Goal: Entertainment & Leisure: Browse casually

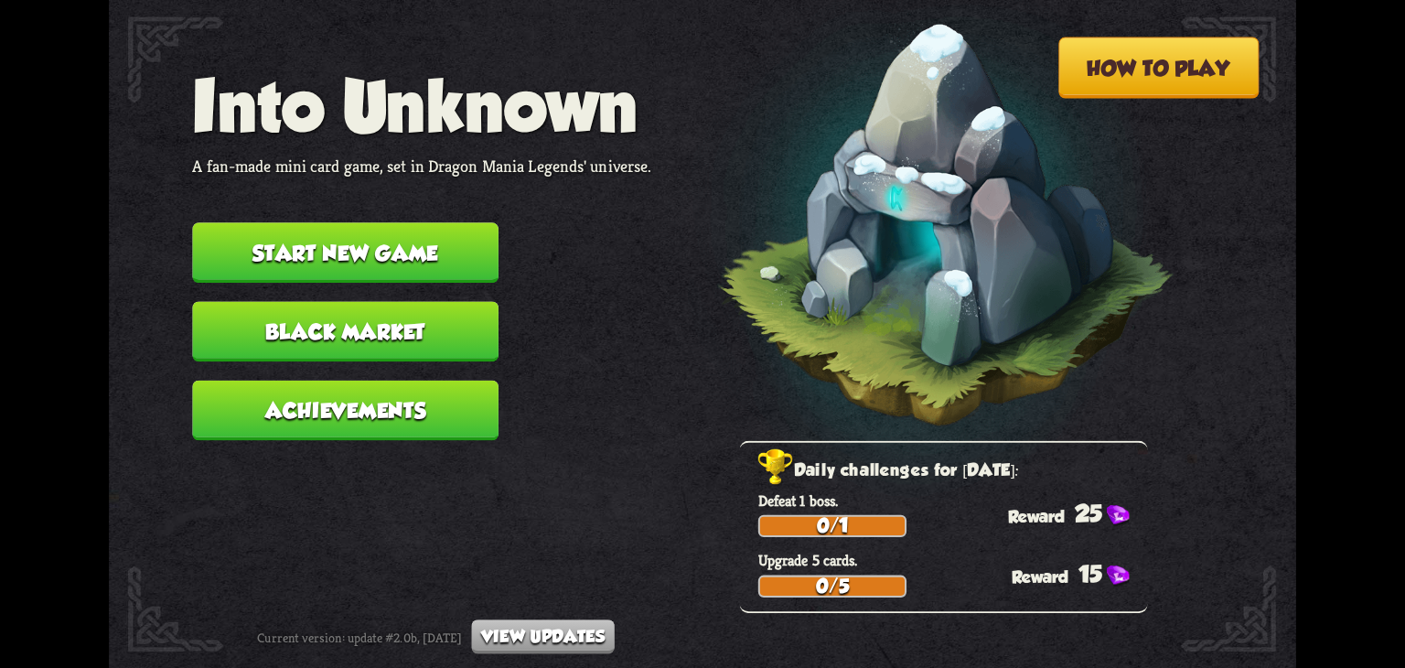
click at [343, 256] on button "Start new game" at bounding box center [345, 252] width 306 height 60
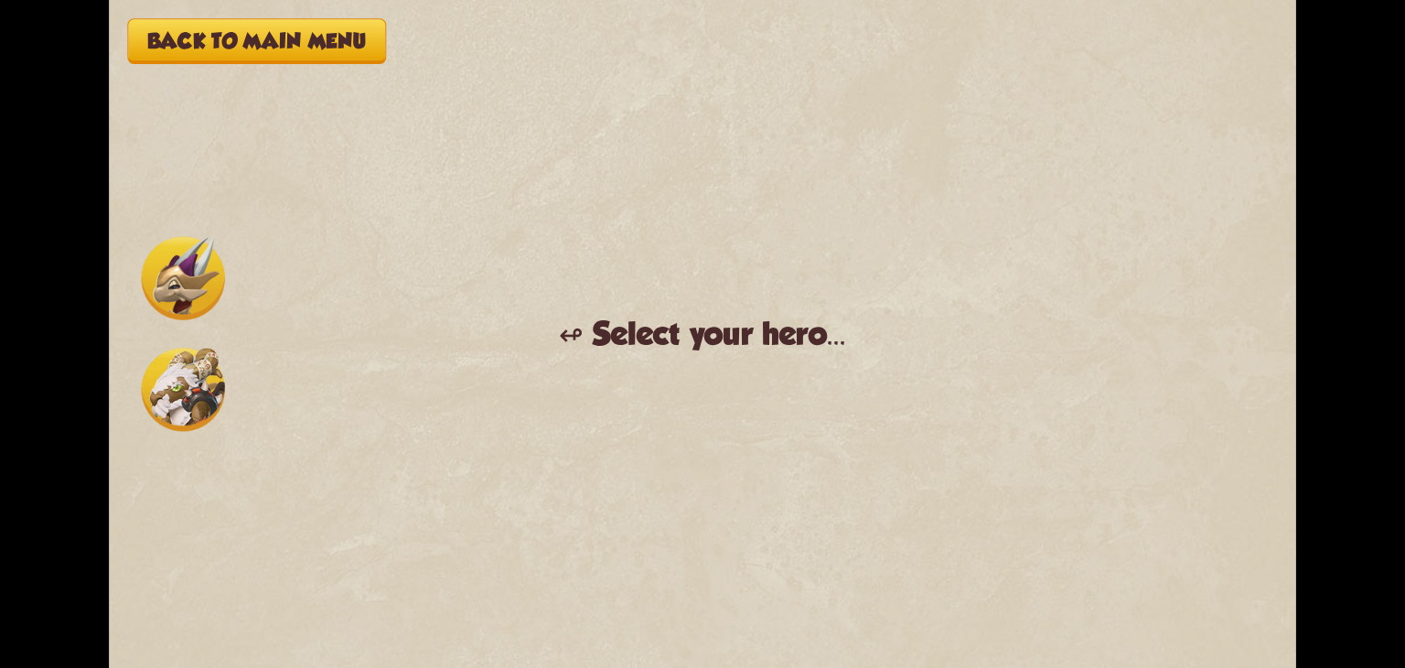
click at [637, 340] on div "↫ Select your hero..." at bounding box center [702, 335] width 287 height 38
click at [193, 371] on img at bounding box center [183, 389] width 83 height 83
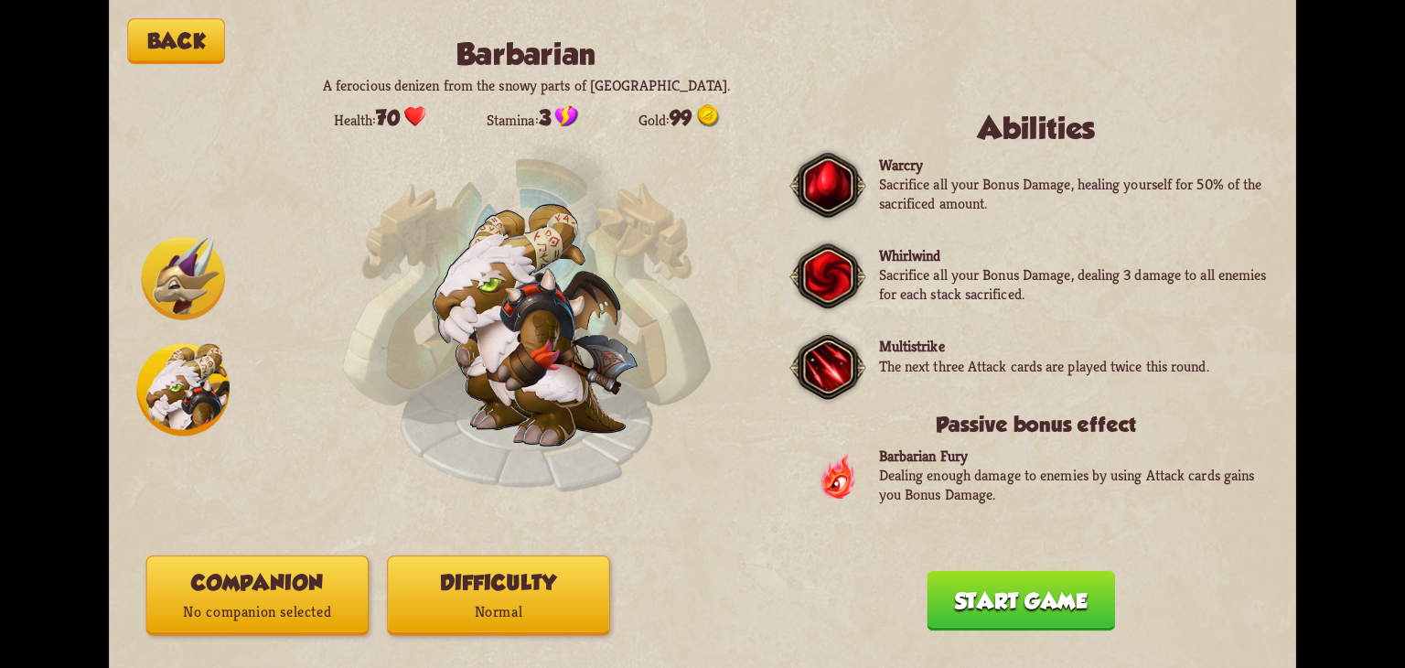
click at [450, 598] on p "Normal" at bounding box center [498, 611] width 220 height 29
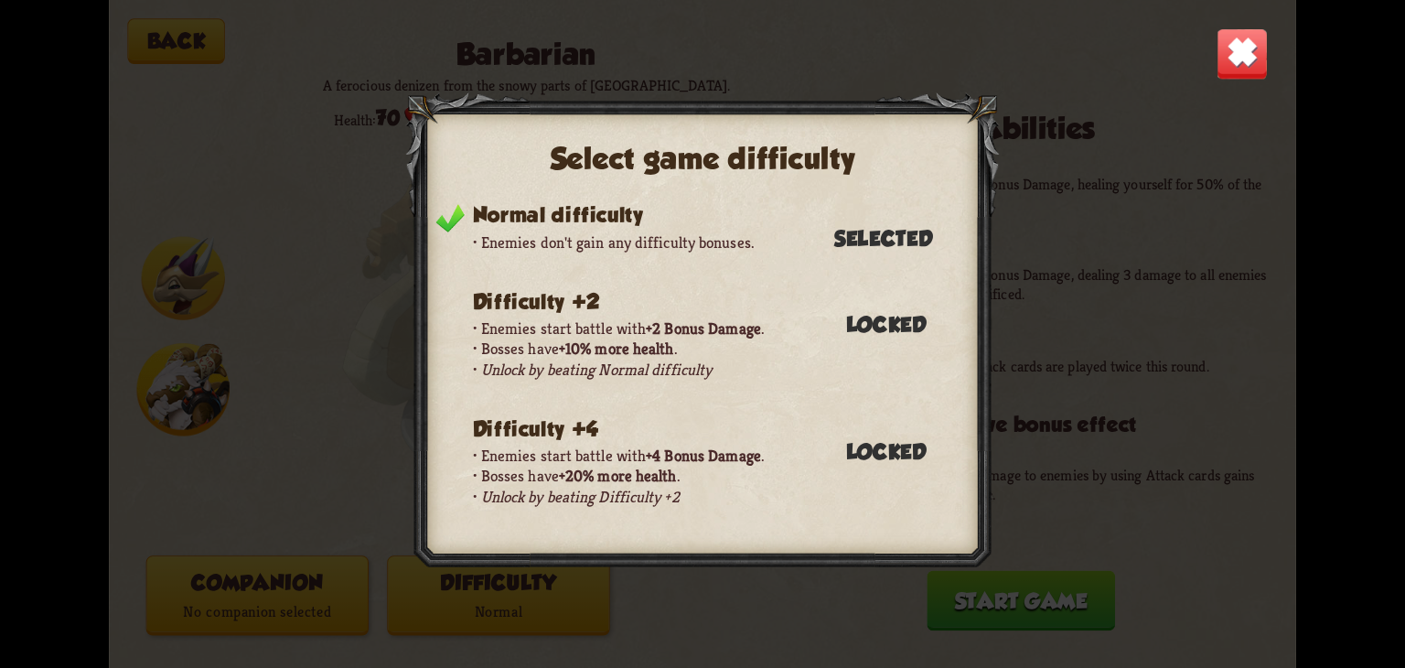
click at [1255, 77] on img at bounding box center [1243, 53] width 52 height 52
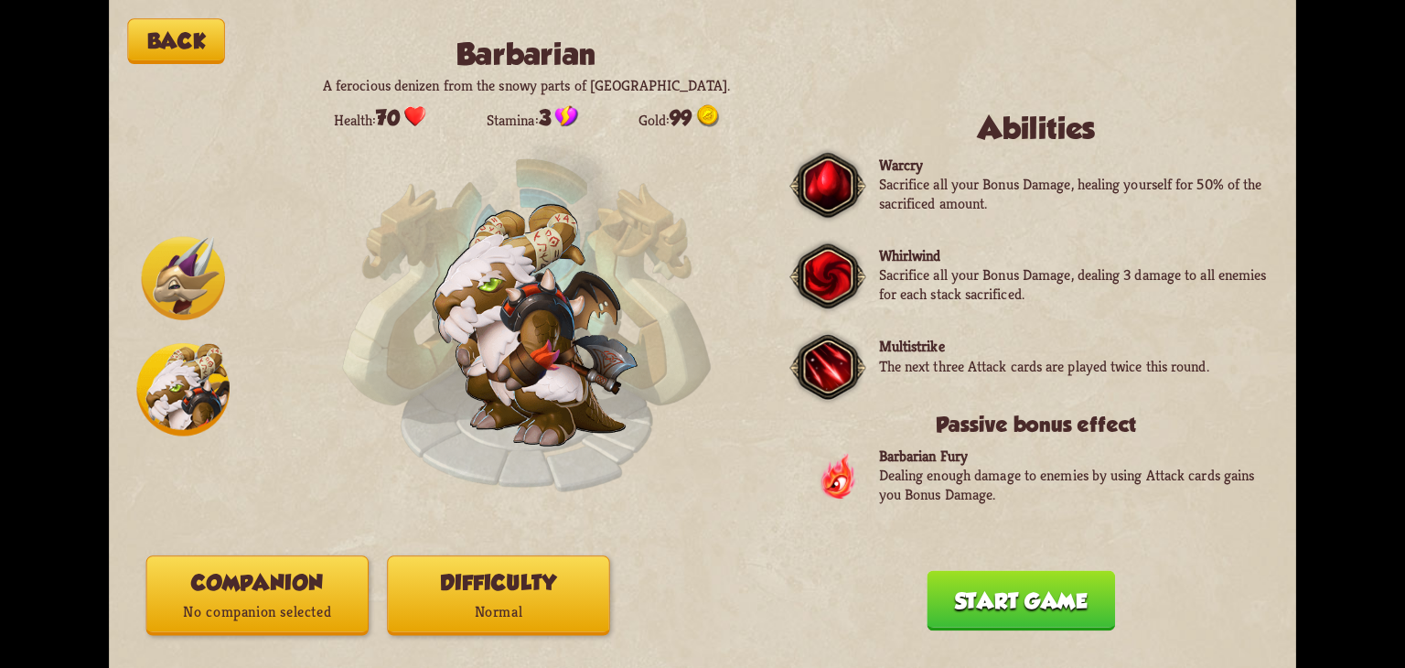
click at [1018, 621] on button "Start game" at bounding box center [1021, 601] width 188 height 60
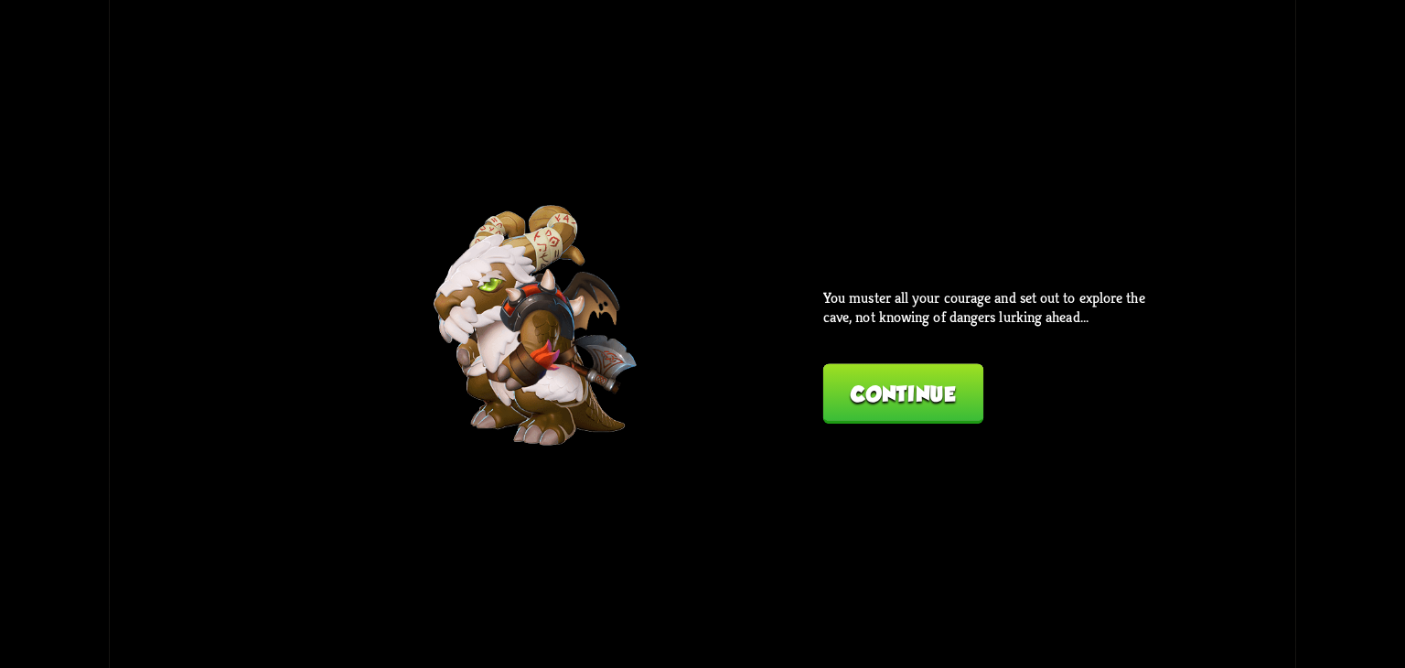
click at [978, 403] on button "Continue" at bounding box center [903, 393] width 160 height 60
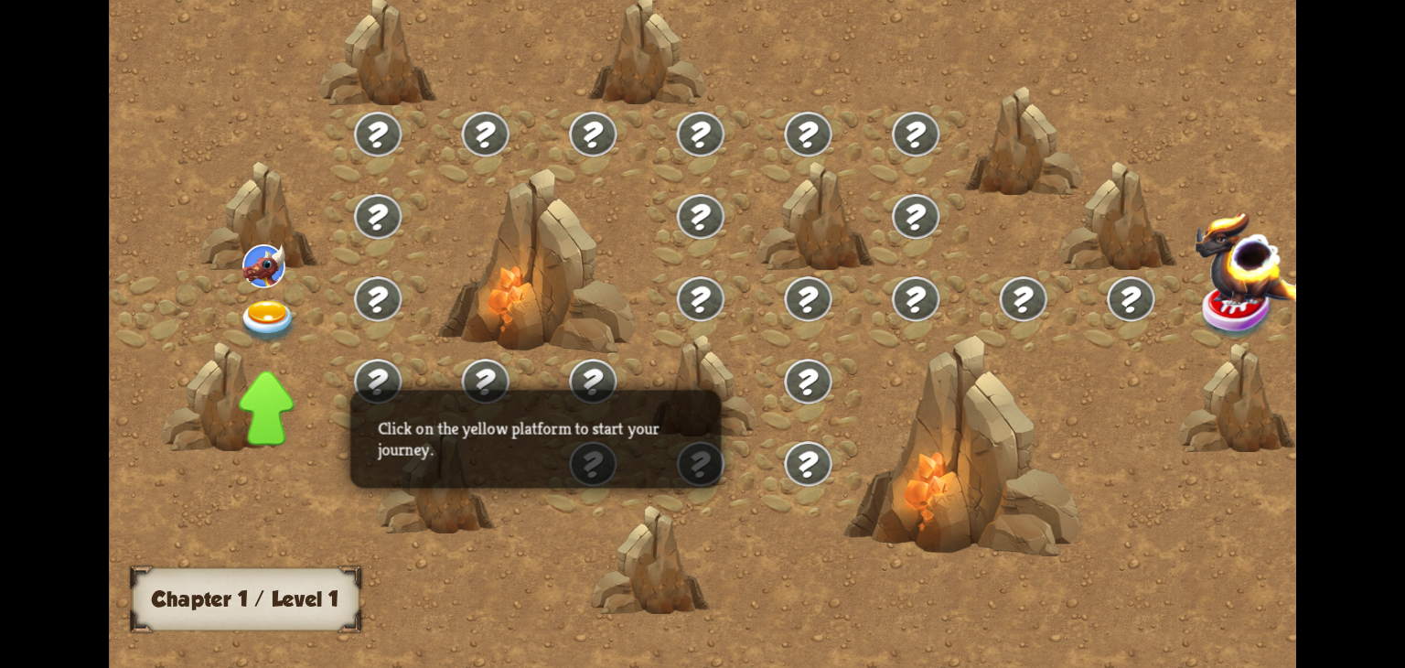
click at [1201, 304] on img at bounding box center [1238, 310] width 74 height 60
click at [1194, 305] on img at bounding box center [1262, 258] width 137 height 96
click at [282, 327] on img at bounding box center [268, 322] width 59 height 44
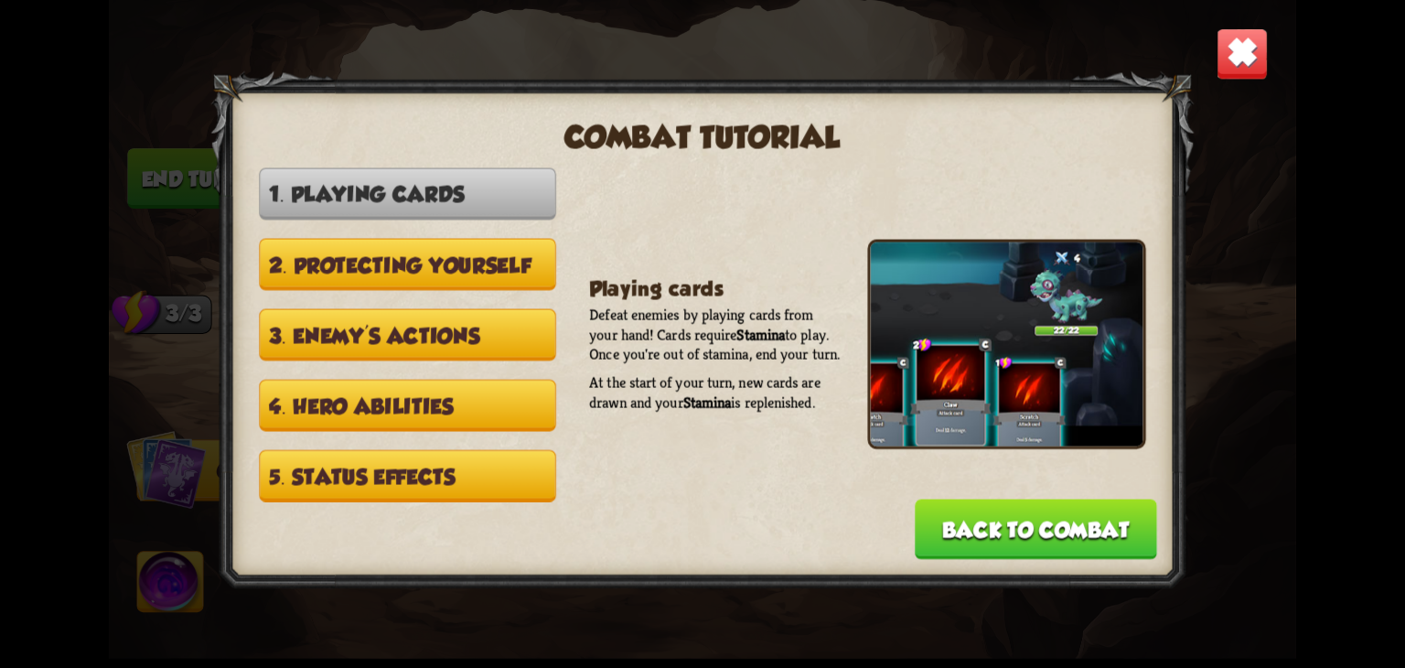
click at [1050, 532] on button "Back to combat" at bounding box center [1036, 529] width 242 height 60
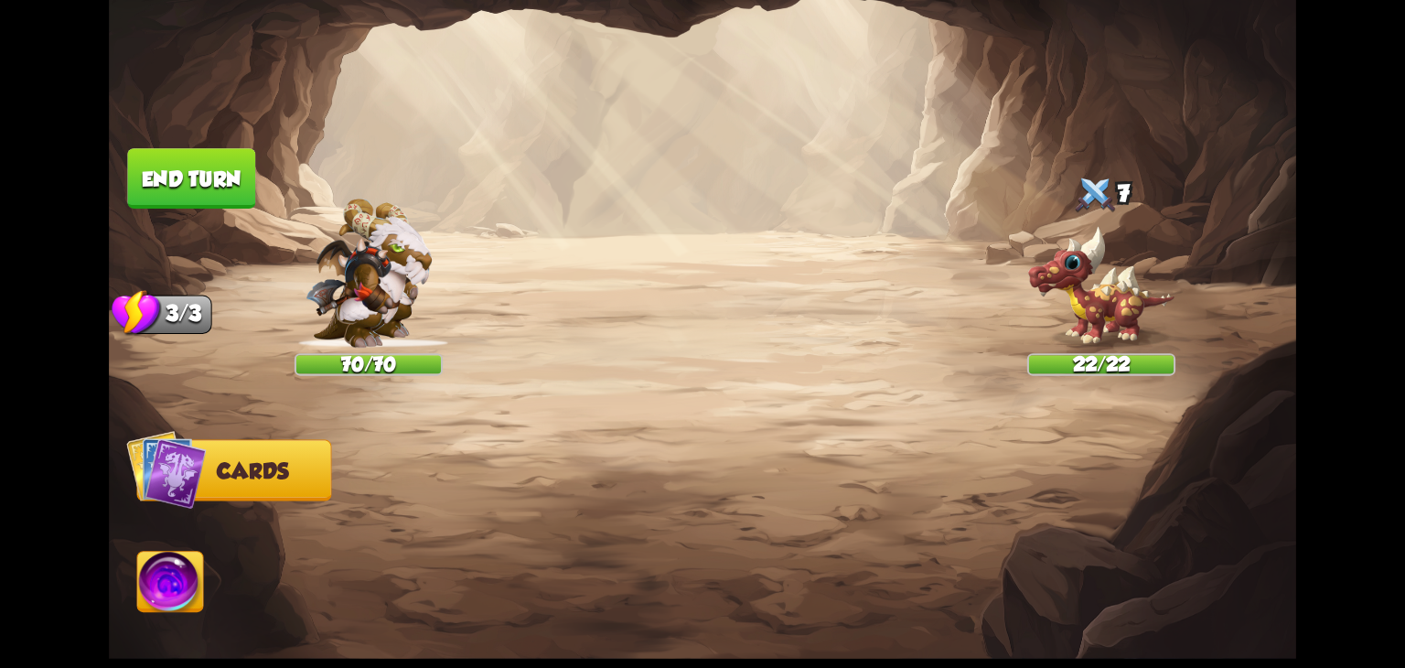
click at [473, 275] on img at bounding box center [703, 334] width 1188 height 668
click at [1073, 309] on img at bounding box center [1101, 286] width 148 height 123
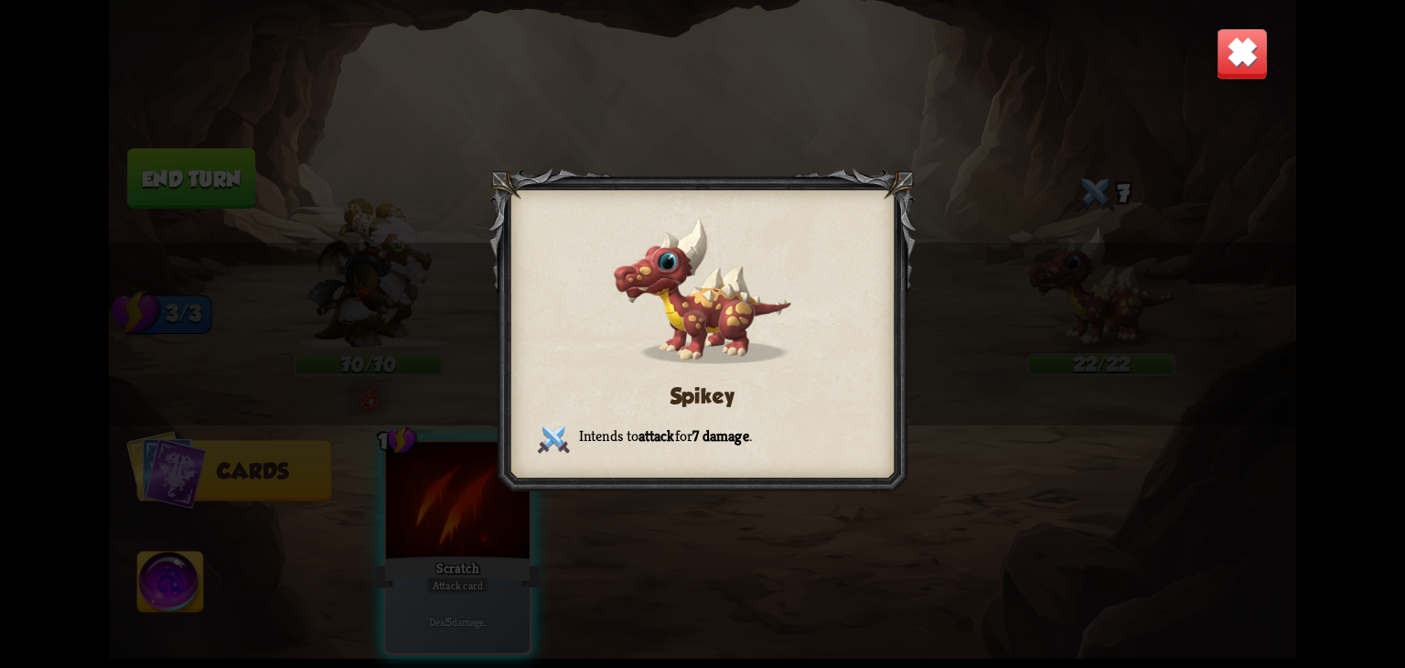
click at [1221, 58] on img at bounding box center [1243, 53] width 52 height 52
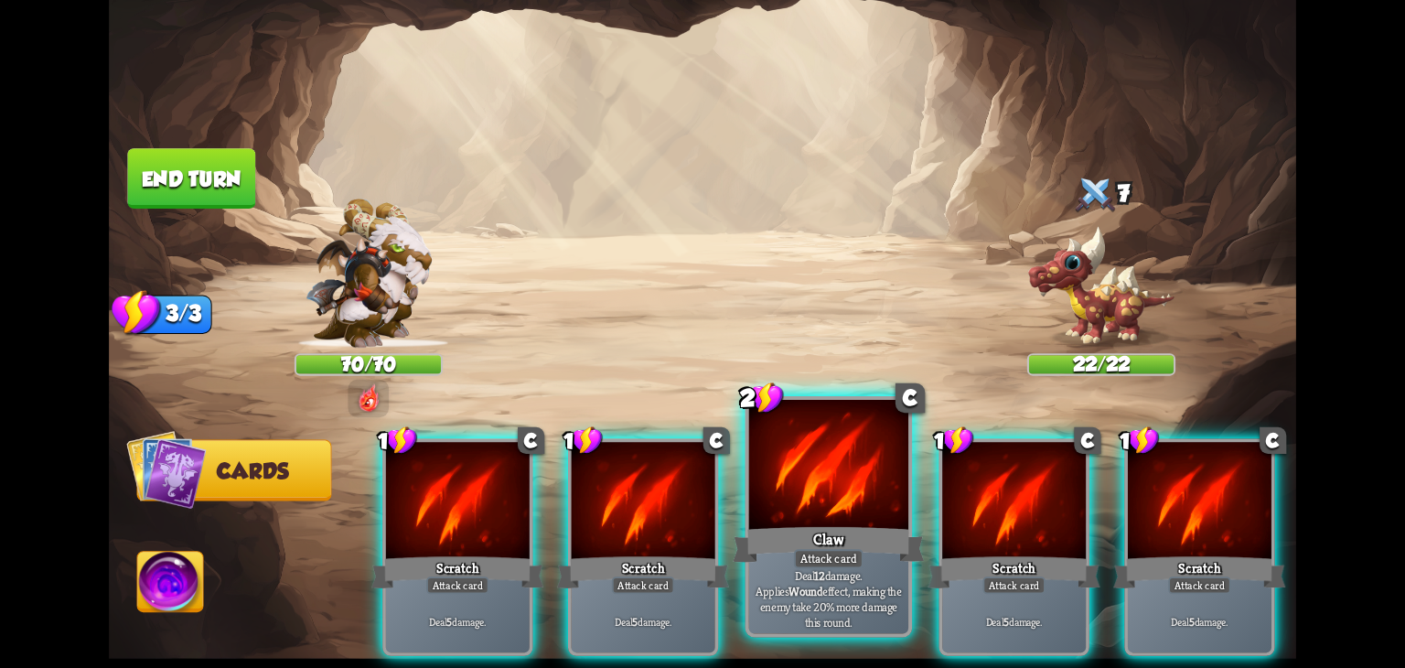
click at [801, 568] on div "Attack card" at bounding box center [829, 558] width 70 height 19
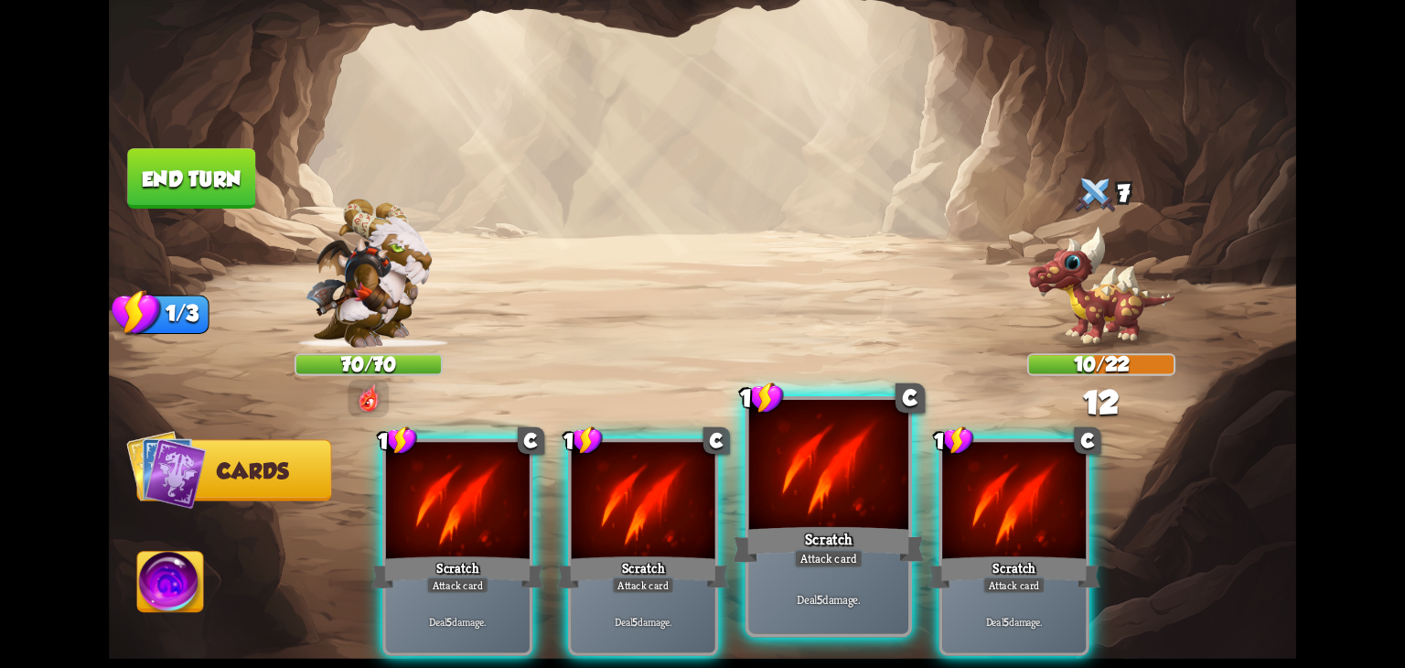
click at [836, 519] on div at bounding box center [828, 467] width 159 height 134
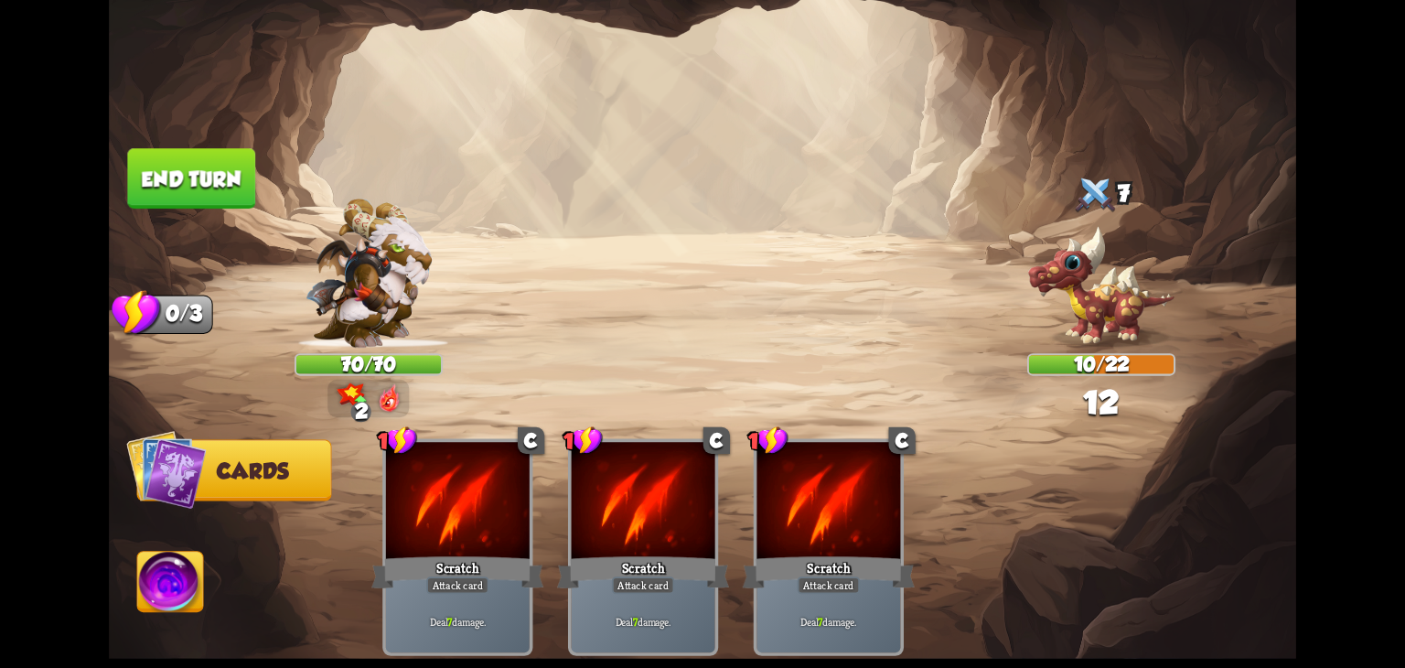
click at [836, 519] on div "1 C Scratch Attack card Deal 7 damage. 1 C Scratch Attack card Deal 7 damage. 1…" at bounding box center [822, 519] width 950 height 296
click at [836, 519] on div at bounding box center [829, 502] width 144 height 121
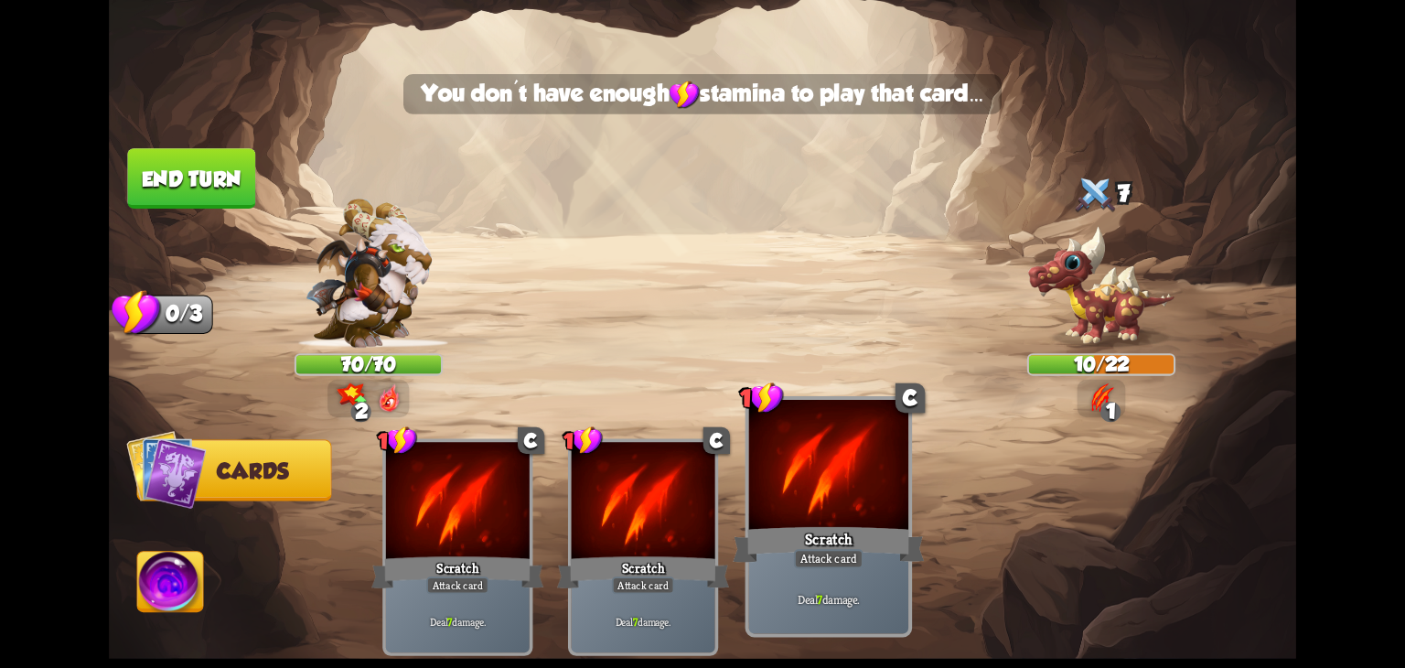
click at [838, 506] on div at bounding box center [828, 467] width 159 height 134
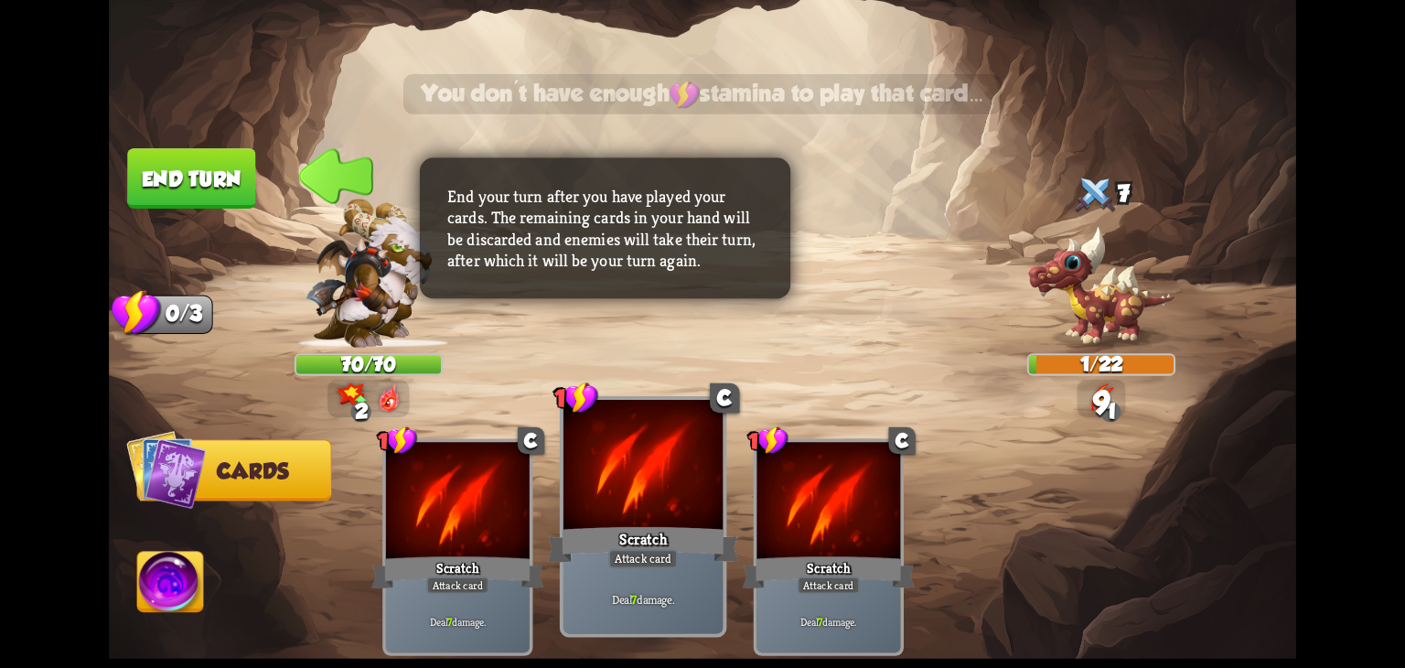
click at [682, 534] on div "Scratch" at bounding box center [642, 544] width 191 height 43
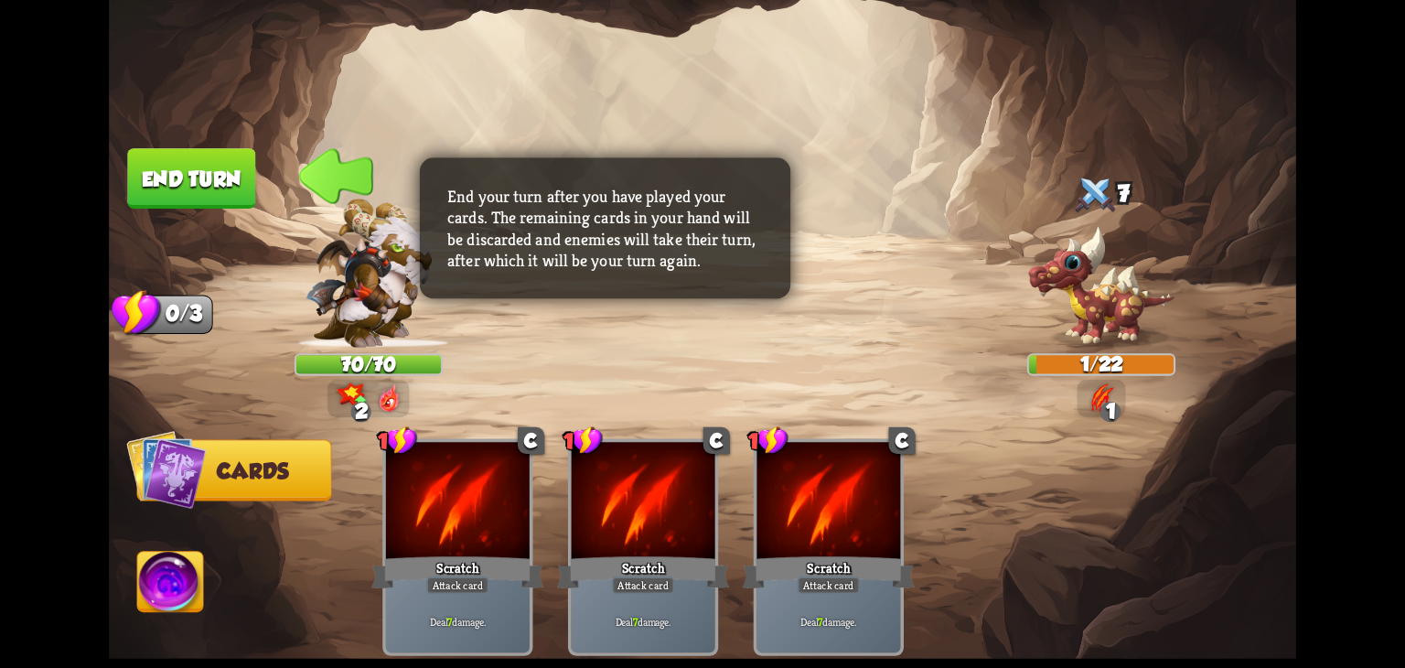
click at [180, 145] on img at bounding box center [703, 334] width 1188 height 668
click at [198, 169] on button "End turn" at bounding box center [191, 178] width 128 height 60
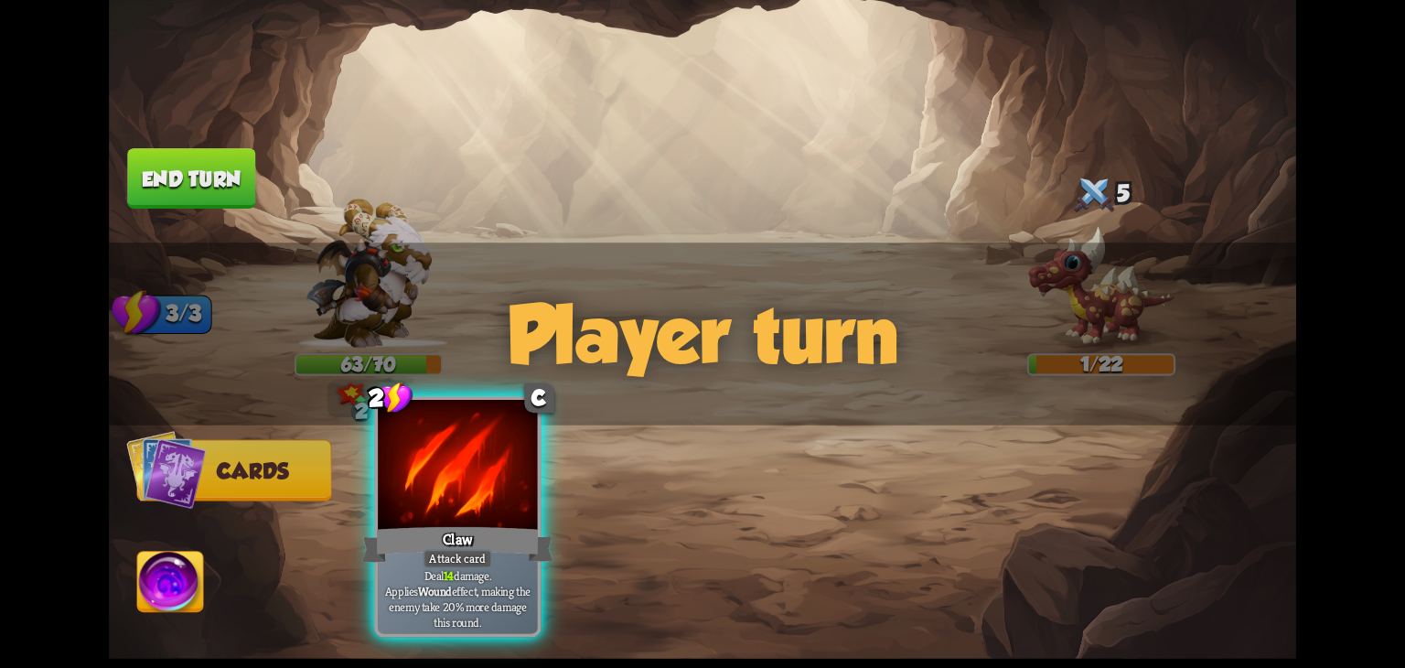
click at [477, 527] on div "Claw" at bounding box center [457, 544] width 191 height 43
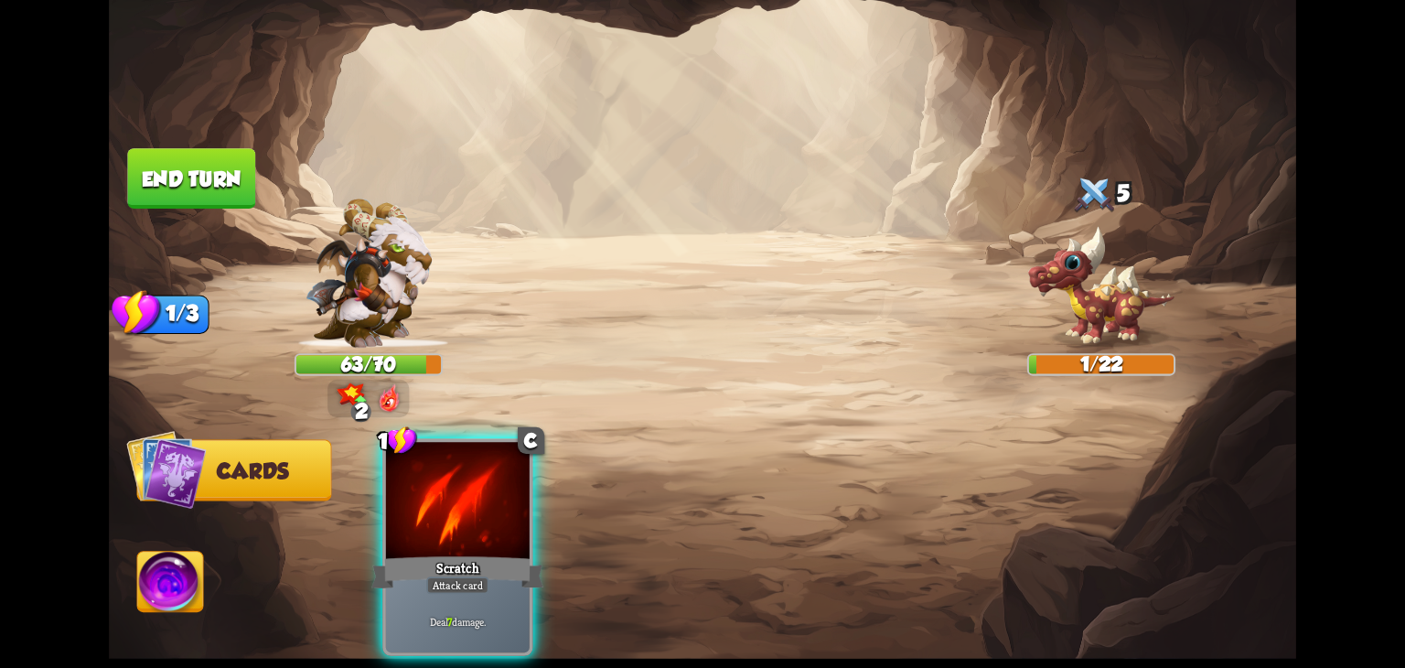
click at [477, 553] on div "Scratch" at bounding box center [457, 572] width 172 height 38
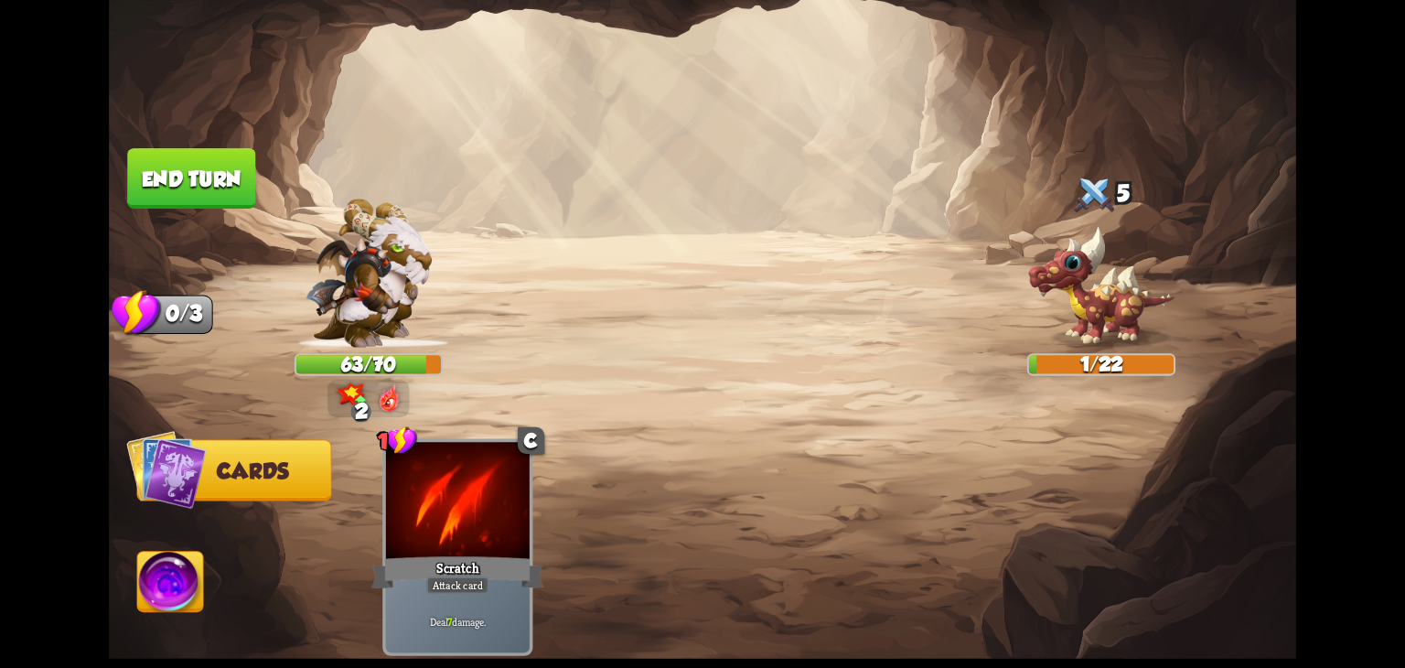
click at [477, 553] on div "Scratch" at bounding box center [457, 572] width 172 height 38
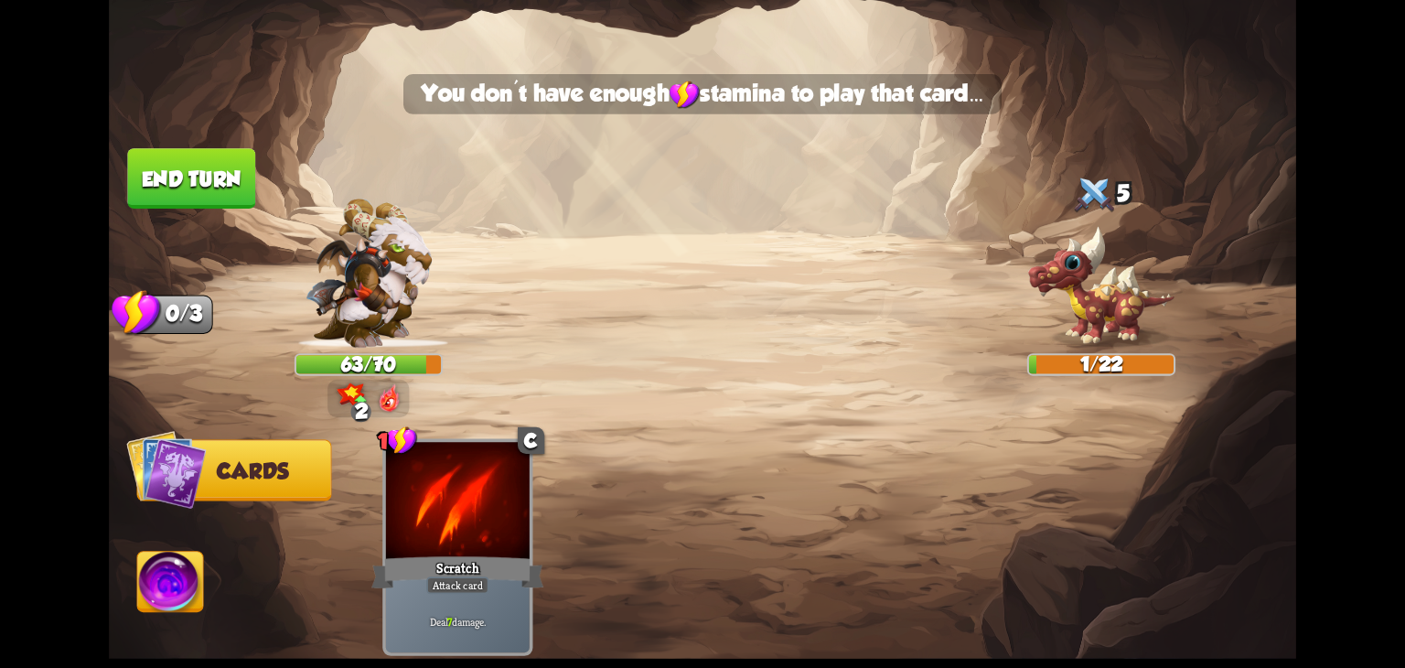
click at [477, 553] on div "Scratch" at bounding box center [457, 572] width 172 height 38
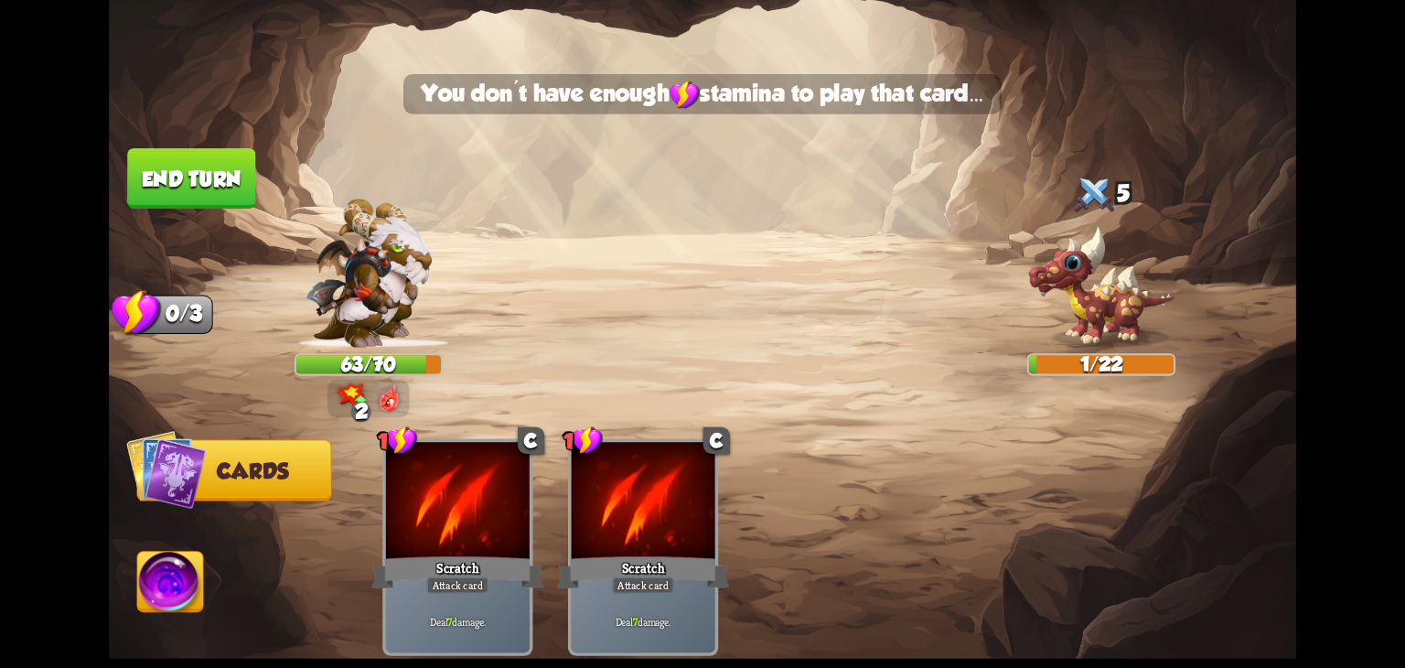
click at [477, 553] on div "Scratch" at bounding box center [457, 572] width 172 height 38
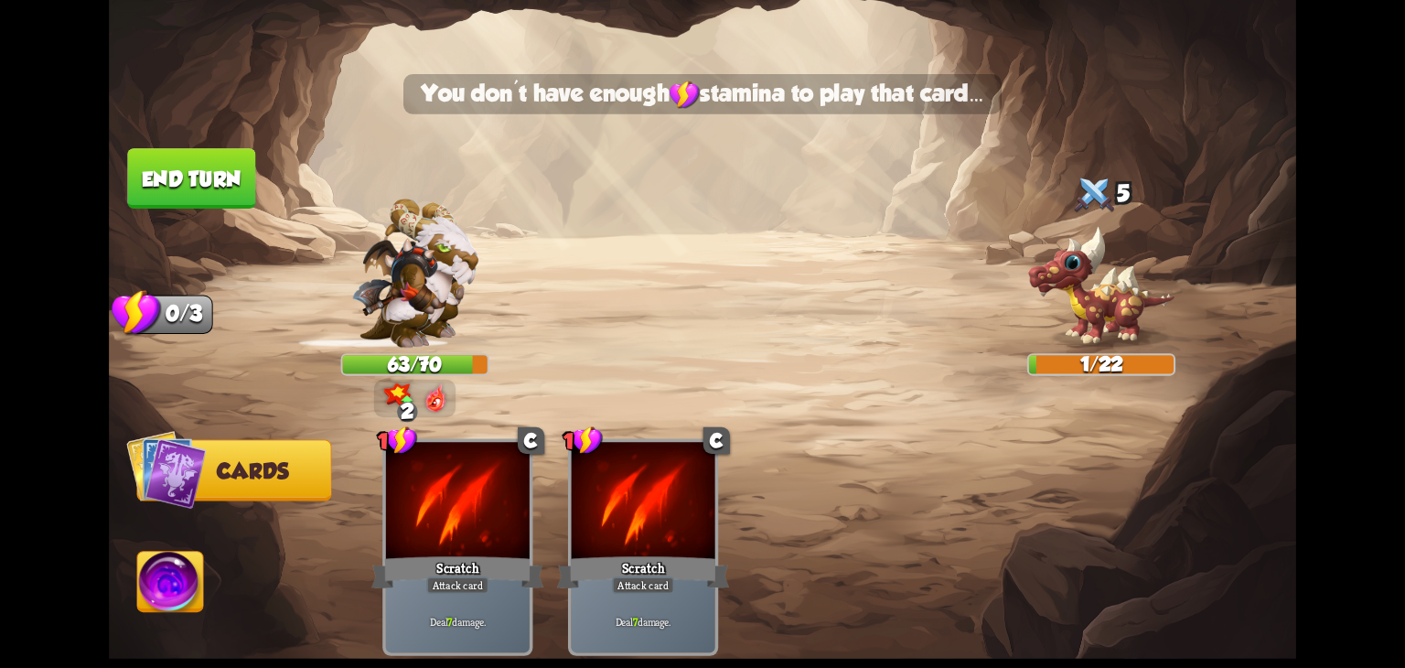
click at [477, 553] on div "Scratch" at bounding box center [457, 572] width 172 height 38
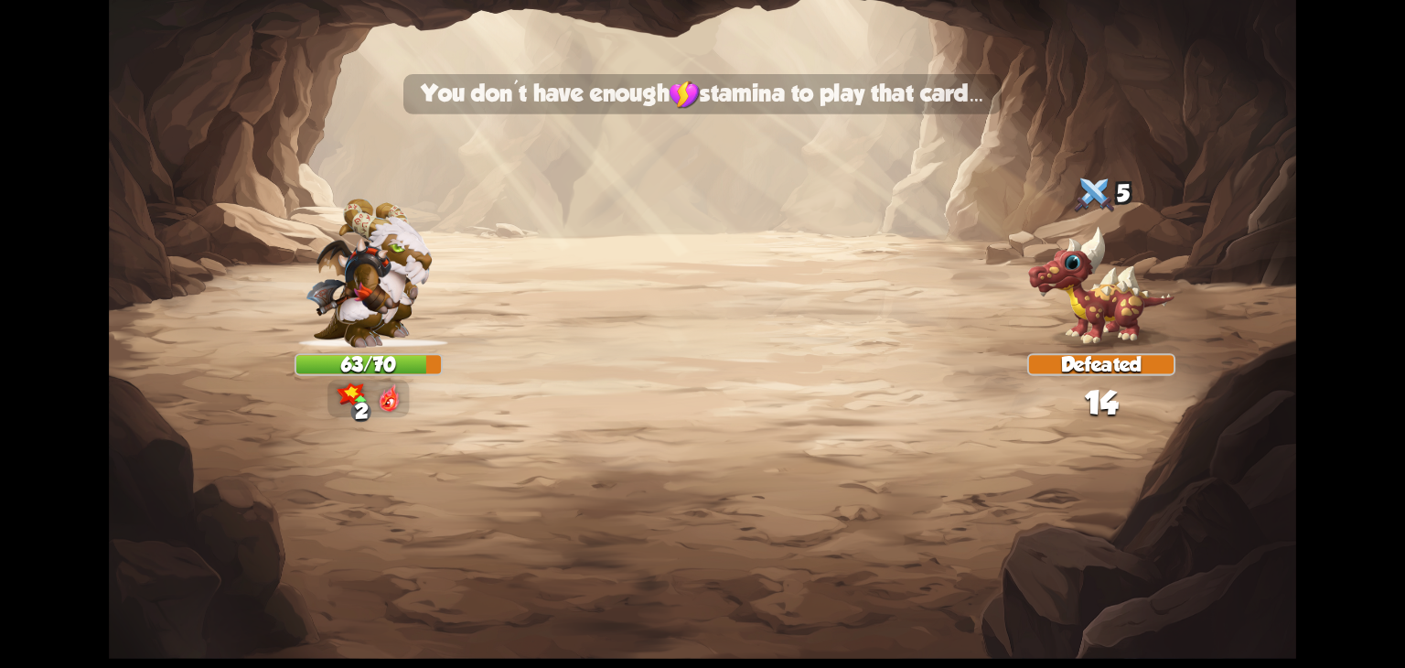
click at [477, 527] on img at bounding box center [703, 334] width 1188 height 668
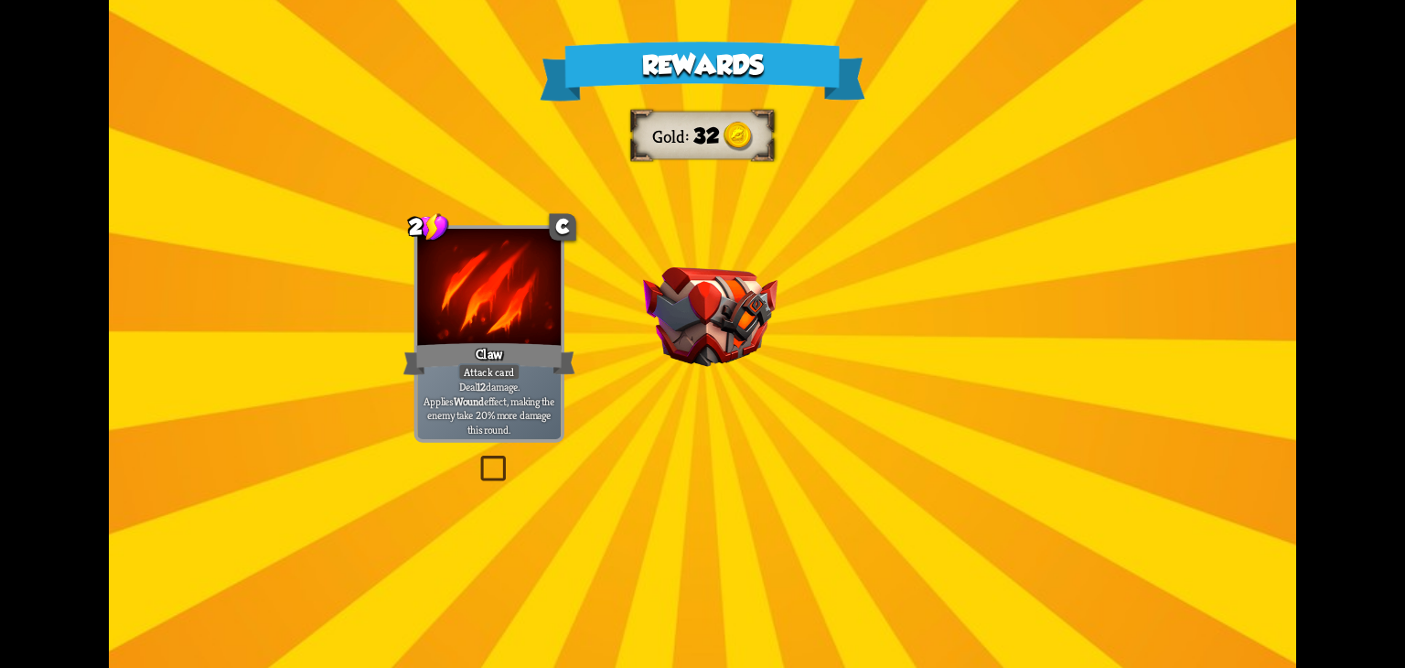
click at [732, 322] on img at bounding box center [710, 317] width 134 height 100
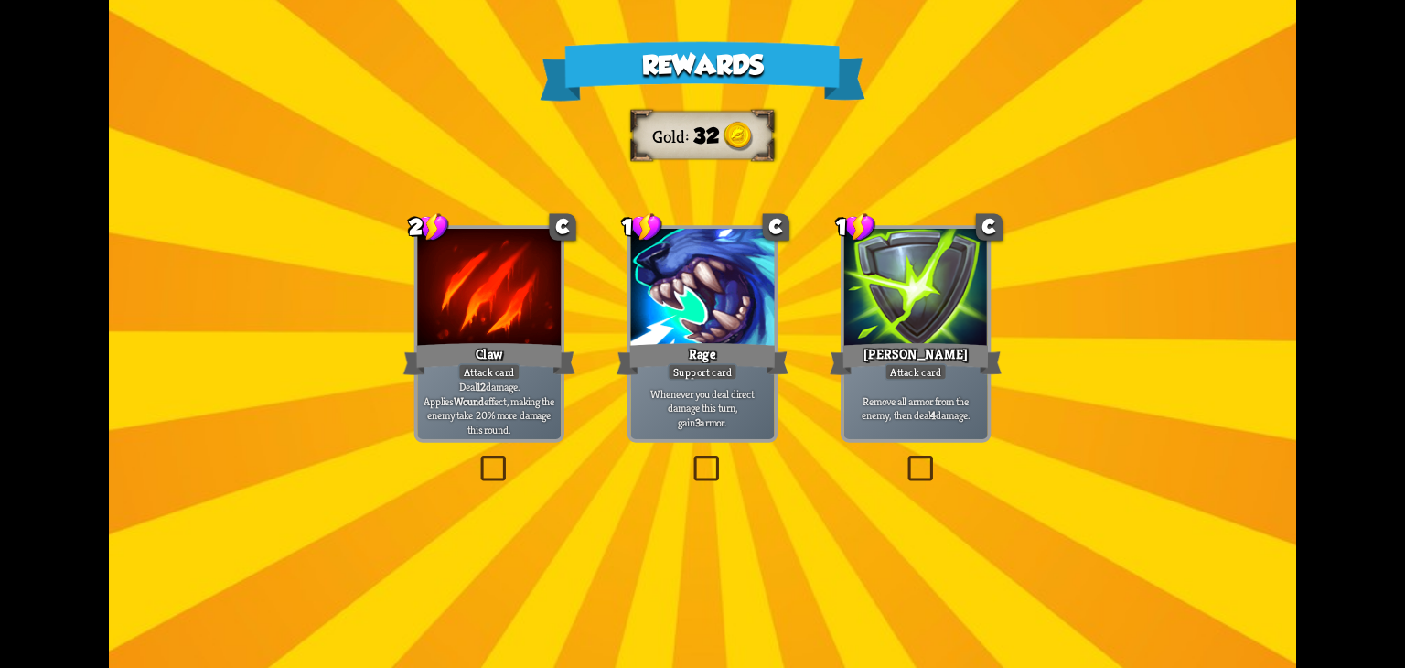
click at [721, 338] on div at bounding box center [703, 289] width 144 height 121
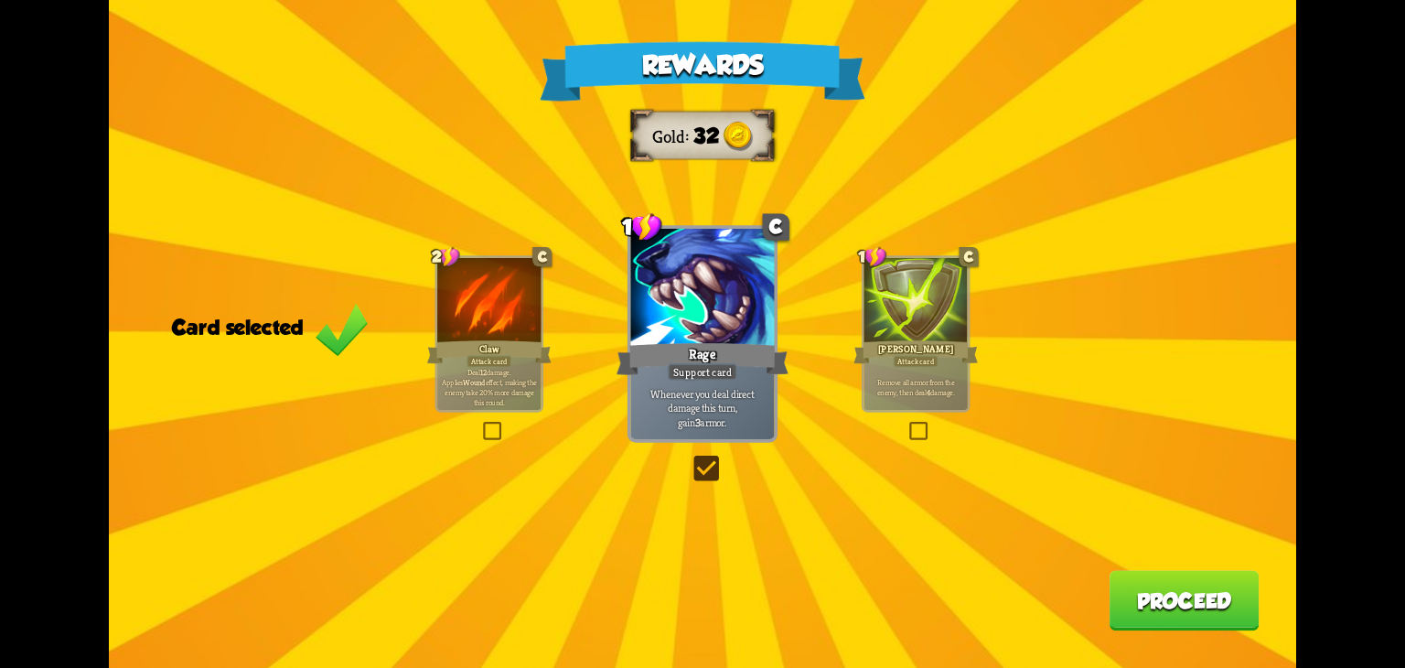
click at [923, 414] on div "Rewards Gold 32 Card selected 2 C Claw Attack card Deal 12 damage. Applies Woun…" at bounding box center [703, 334] width 1188 height 668
click at [907, 425] on label at bounding box center [907, 425] width 0 height 0
click at [0, 0] on input "checkbox" at bounding box center [0, 0] width 0 height 0
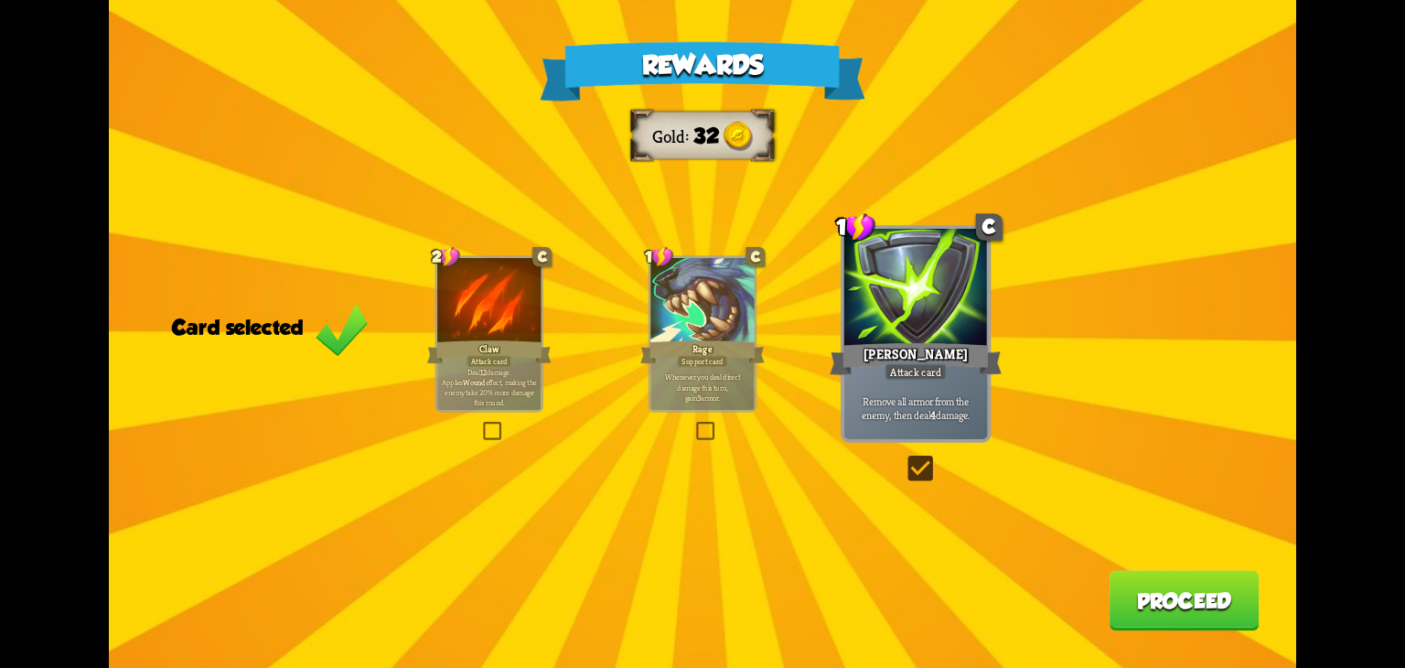
click at [693, 425] on label at bounding box center [693, 425] width 0 height 0
click at [0, 0] on input "checkbox" at bounding box center [0, 0] width 0 height 0
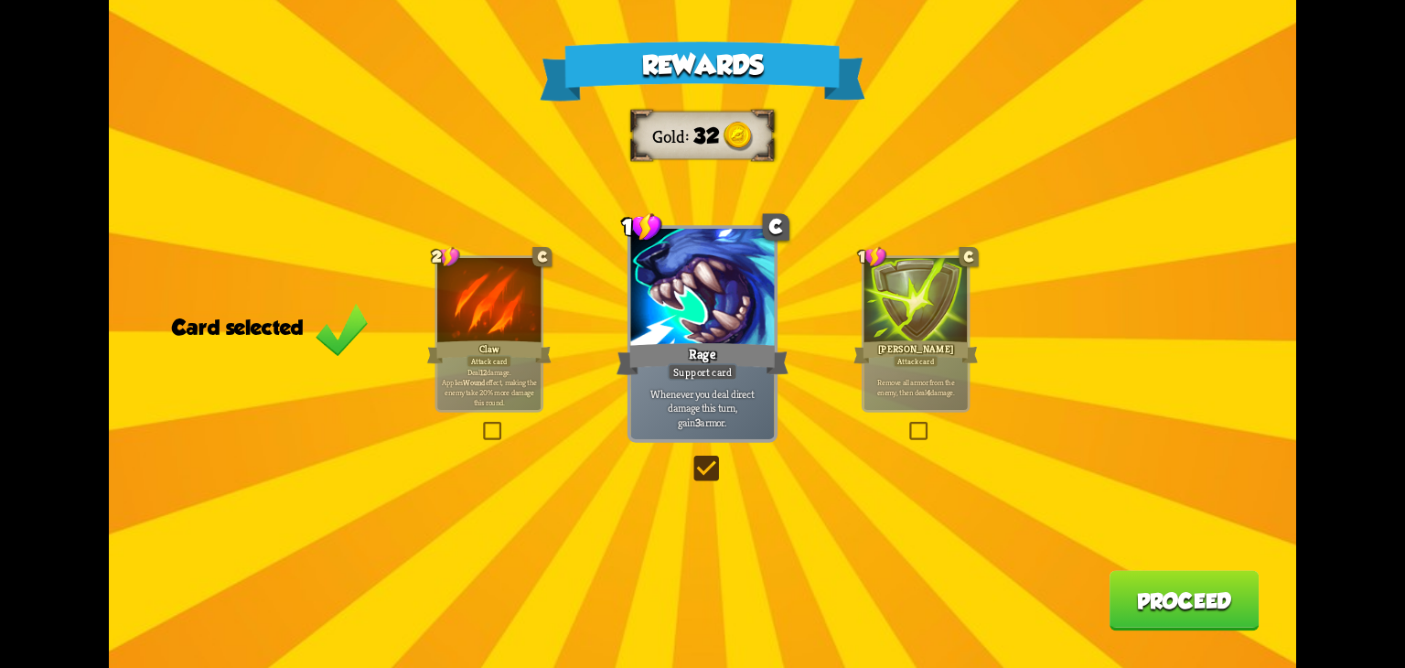
click at [1134, 591] on button "Proceed" at bounding box center [1185, 601] width 150 height 60
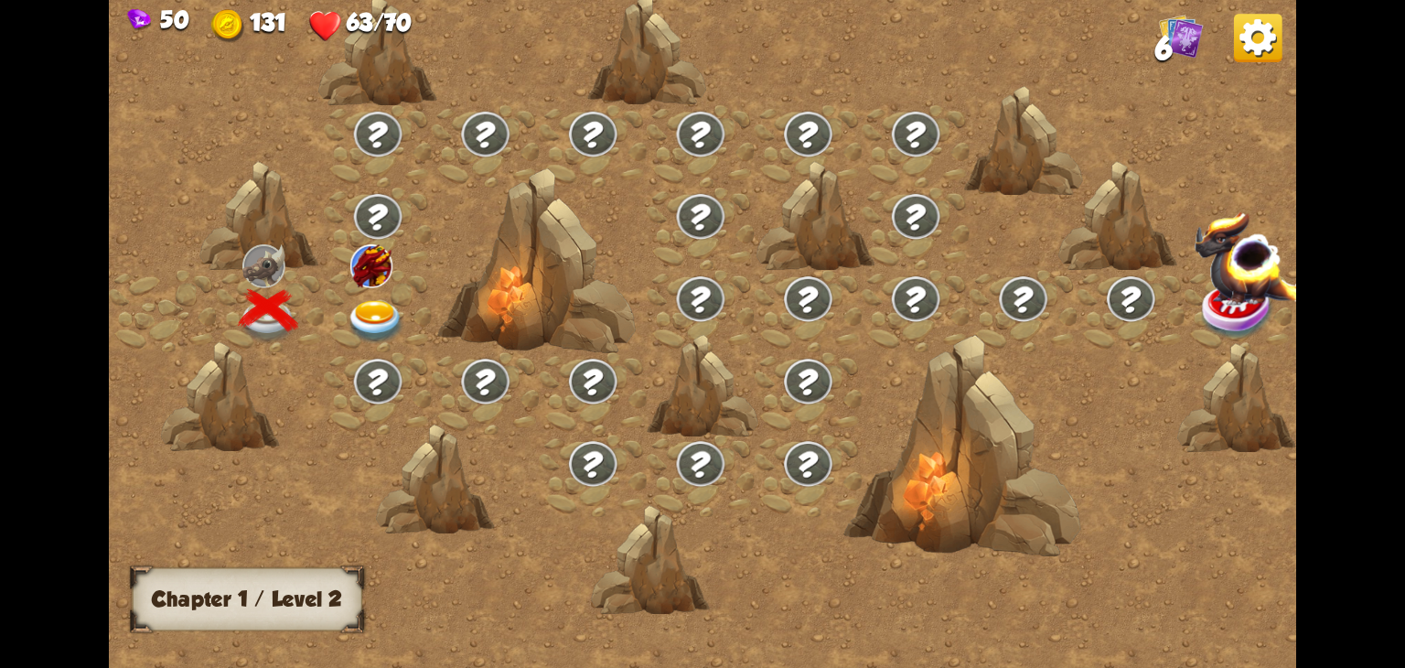
click at [382, 328] on img at bounding box center [376, 322] width 59 height 44
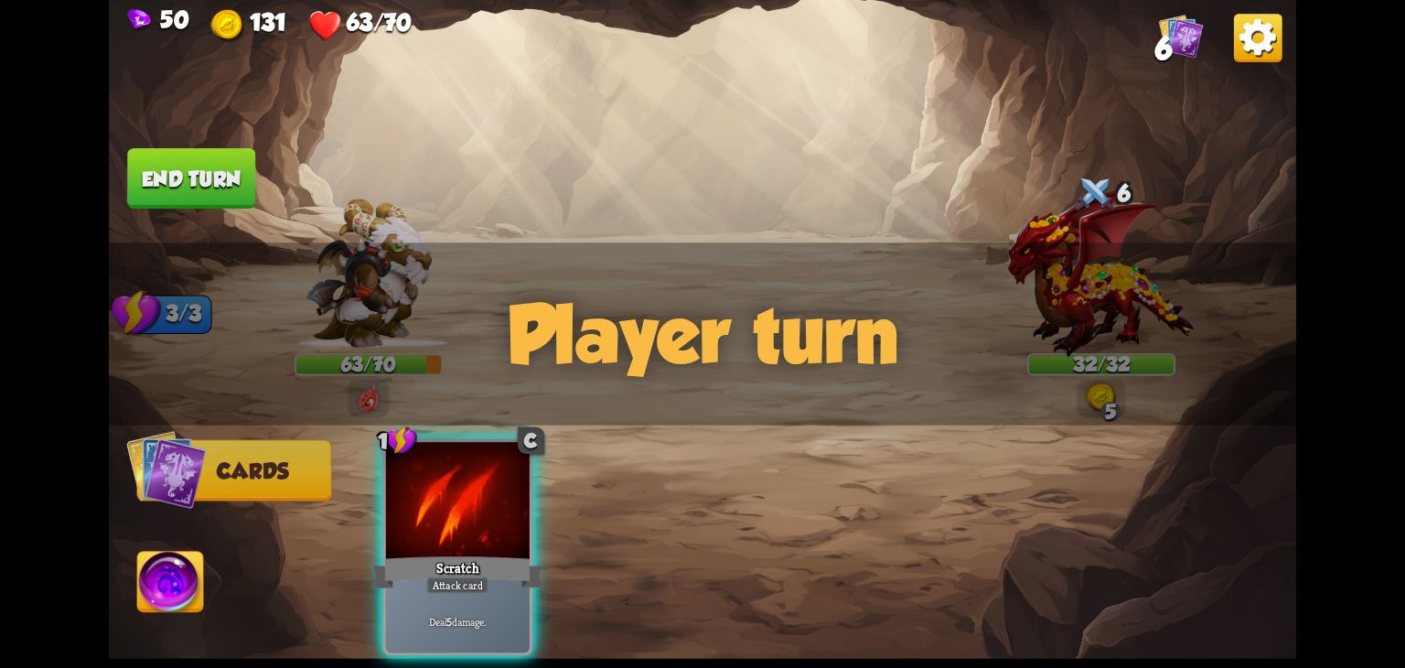
click at [798, 411] on div "Player turn" at bounding box center [703, 333] width 1188 height 183
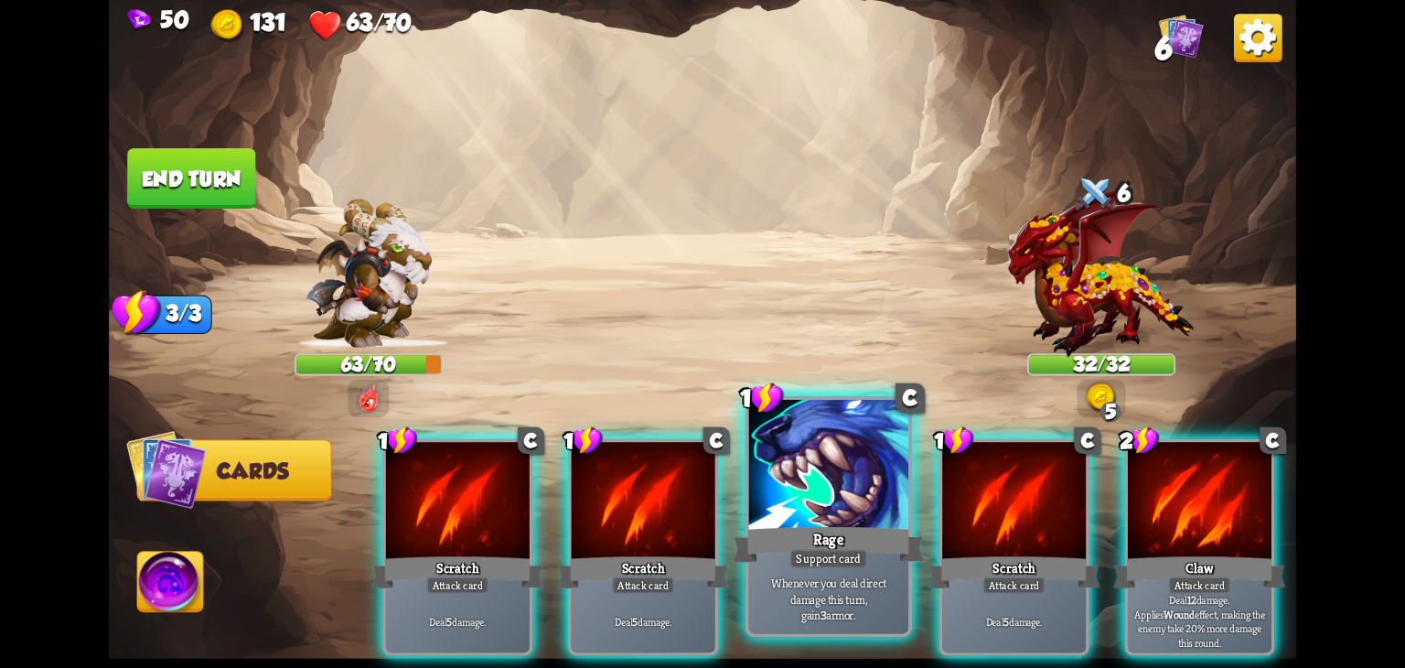
click at [819, 544] on div "Rage" at bounding box center [828, 544] width 191 height 43
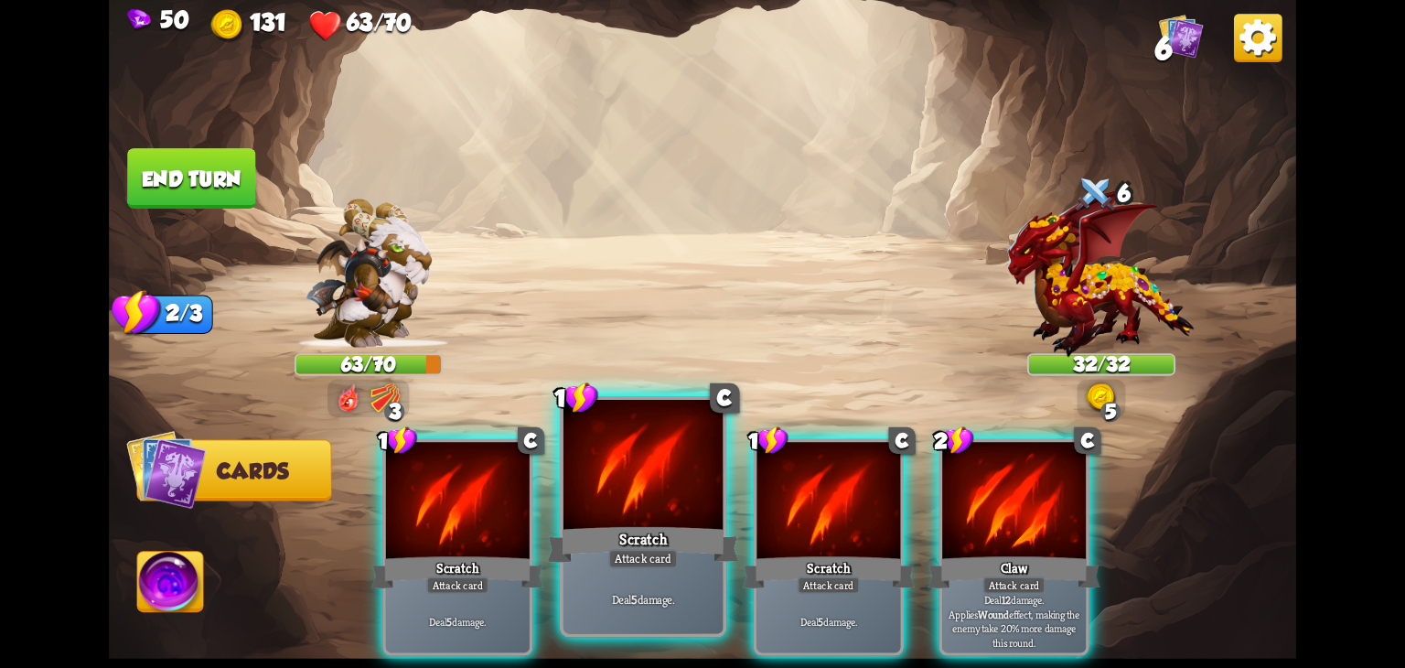
click at [637, 560] on div "Attack card" at bounding box center [643, 558] width 70 height 19
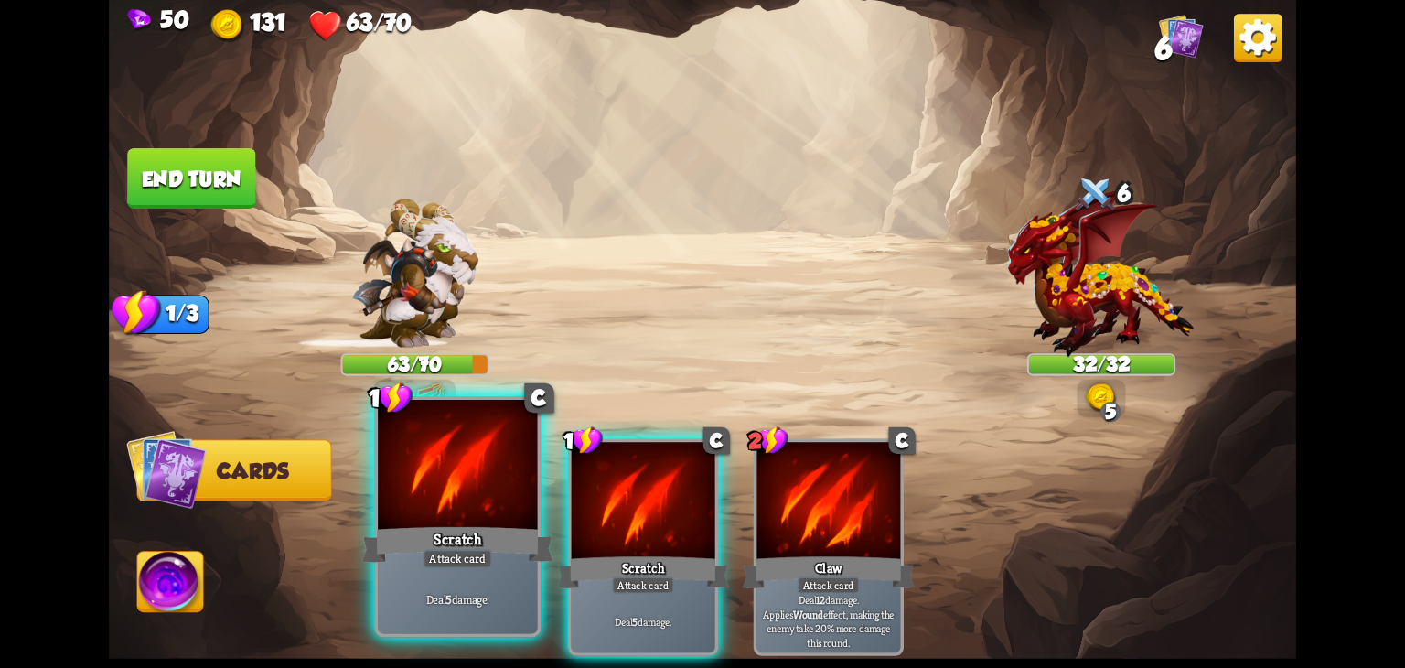
click at [521, 551] on div "Scratch" at bounding box center [457, 544] width 191 height 43
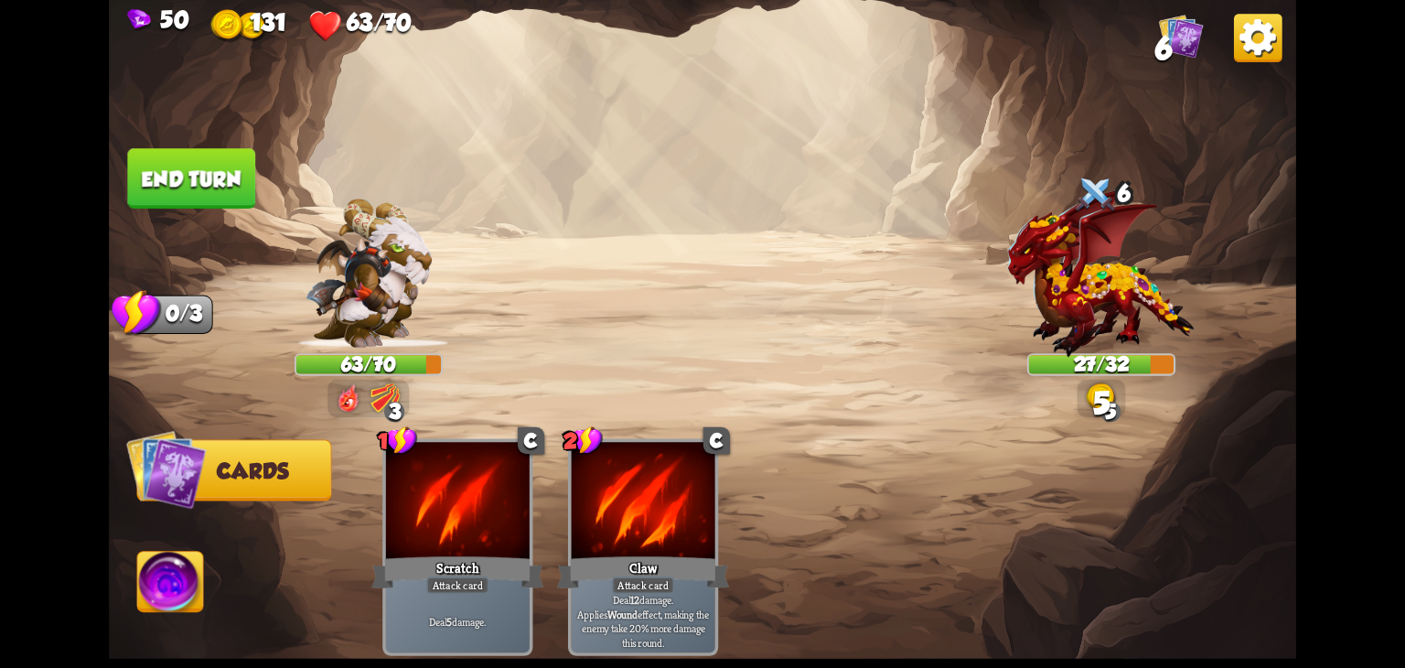
click at [521, 553] on div "Scratch" at bounding box center [457, 572] width 172 height 38
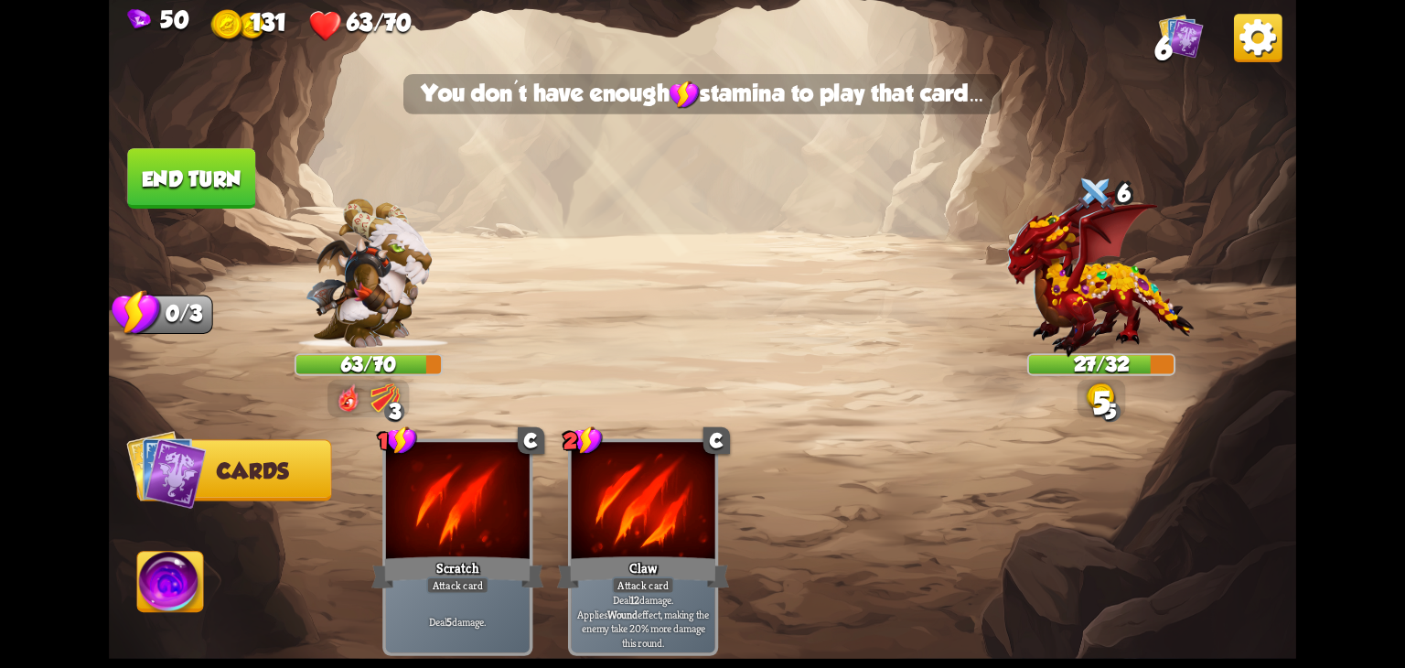
click at [521, 553] on div "Scratch" at bounding box center [457, 572] width 172 height 38
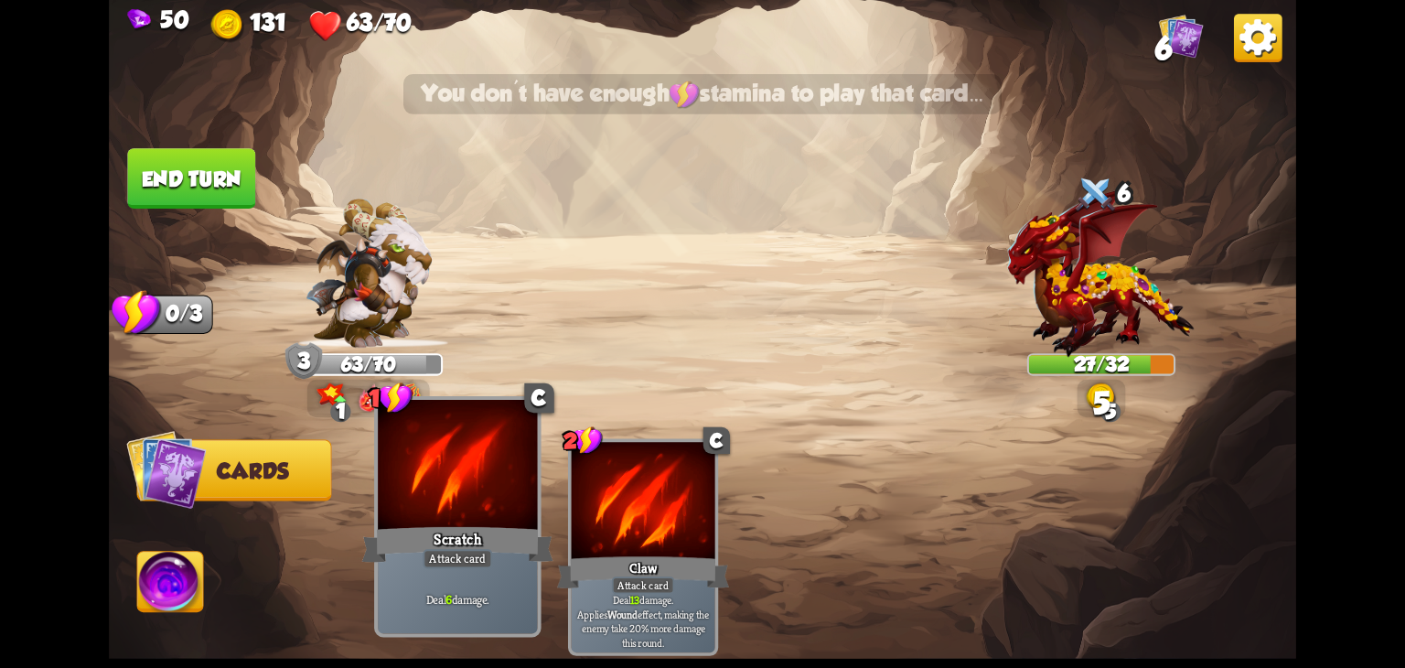
click at [476, 504] on div at bounding box center [457, 467] width 159 height 134
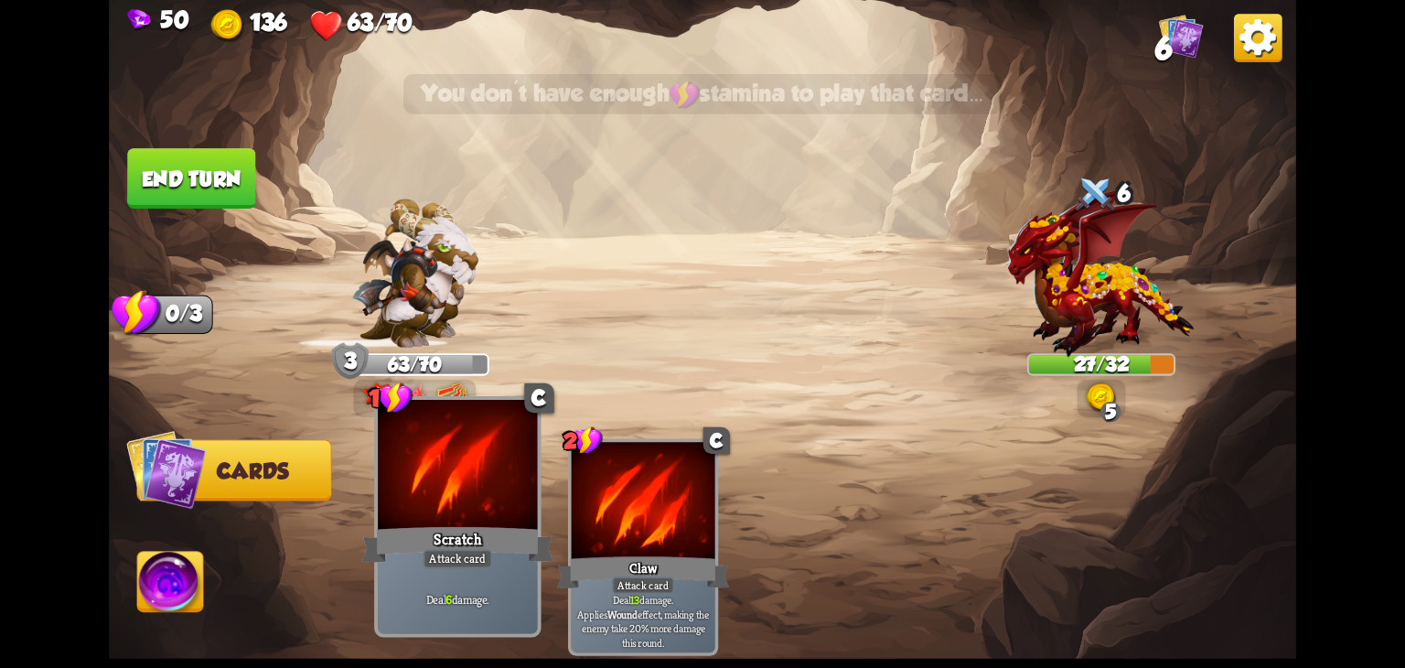
click at [487, 438] on div at bounding box center [457, 467] width 159 height 134
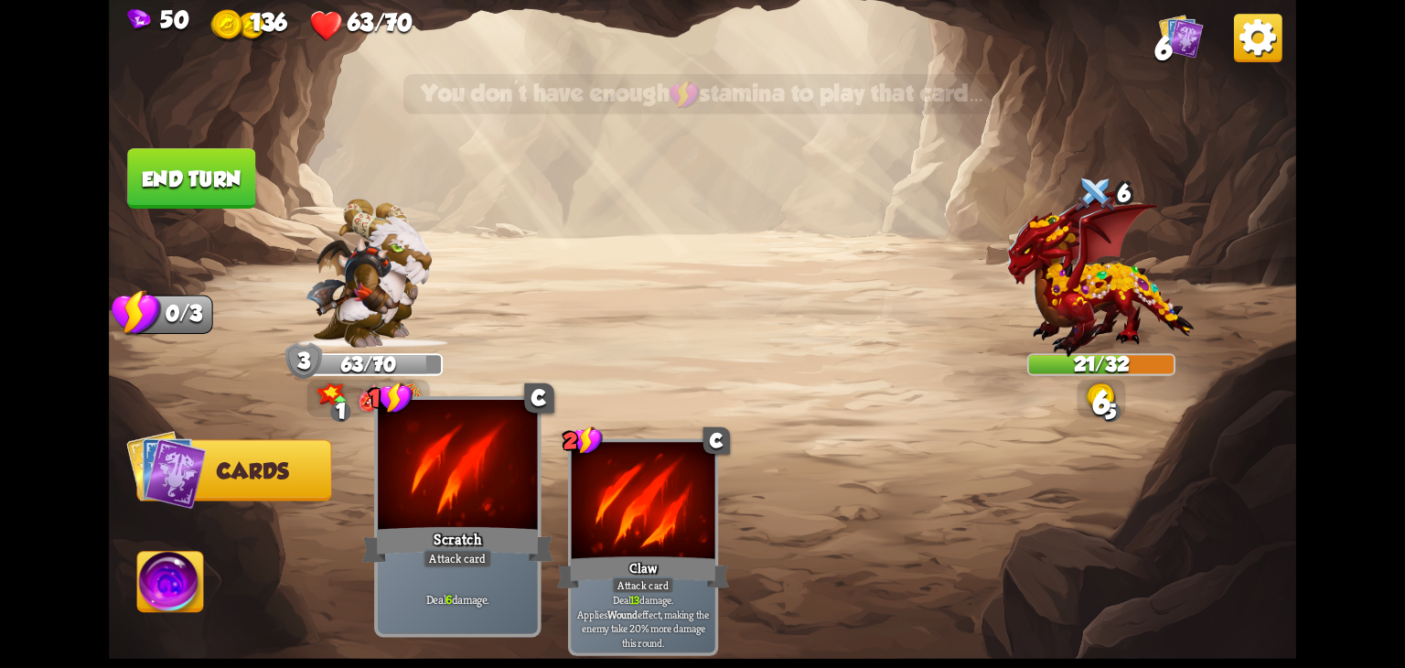
click at [472, 543] on div "Scratch" at bounding box center [457, 544] width 191 height 43
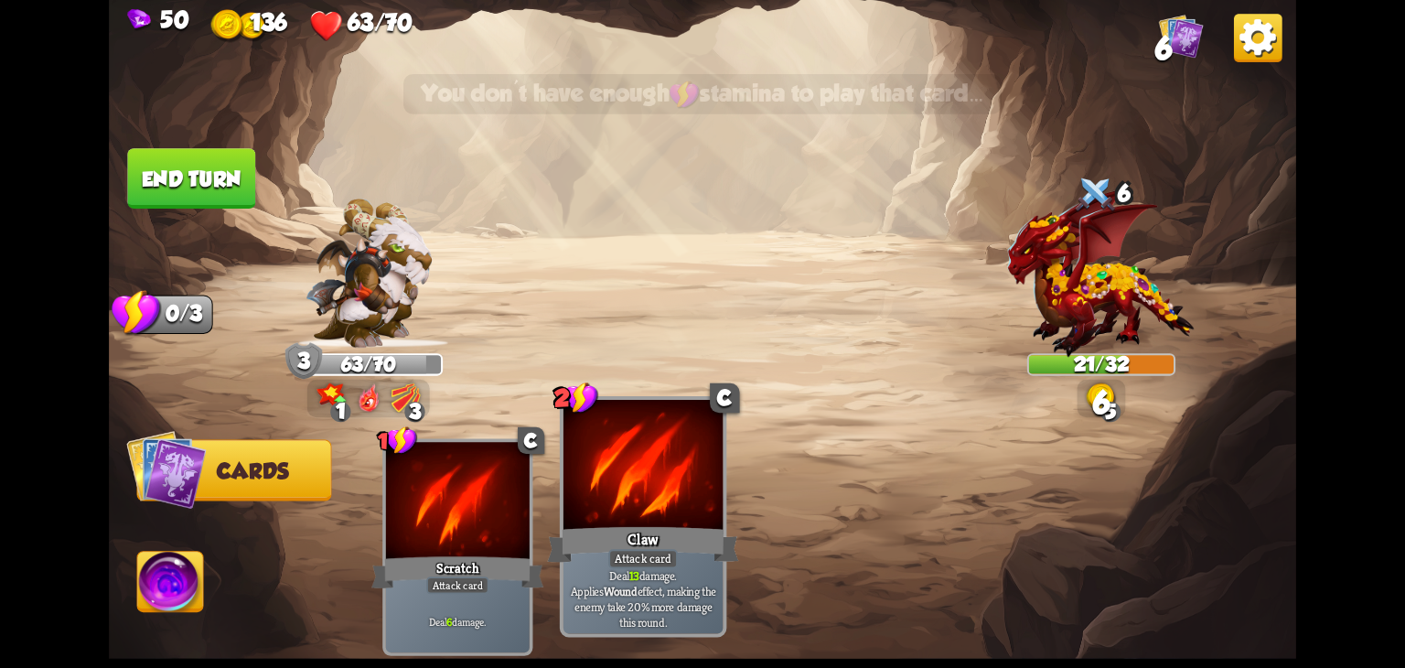
click at [575, 536] on div "Claw" at bounding box center [642, 544] width 191 height 43
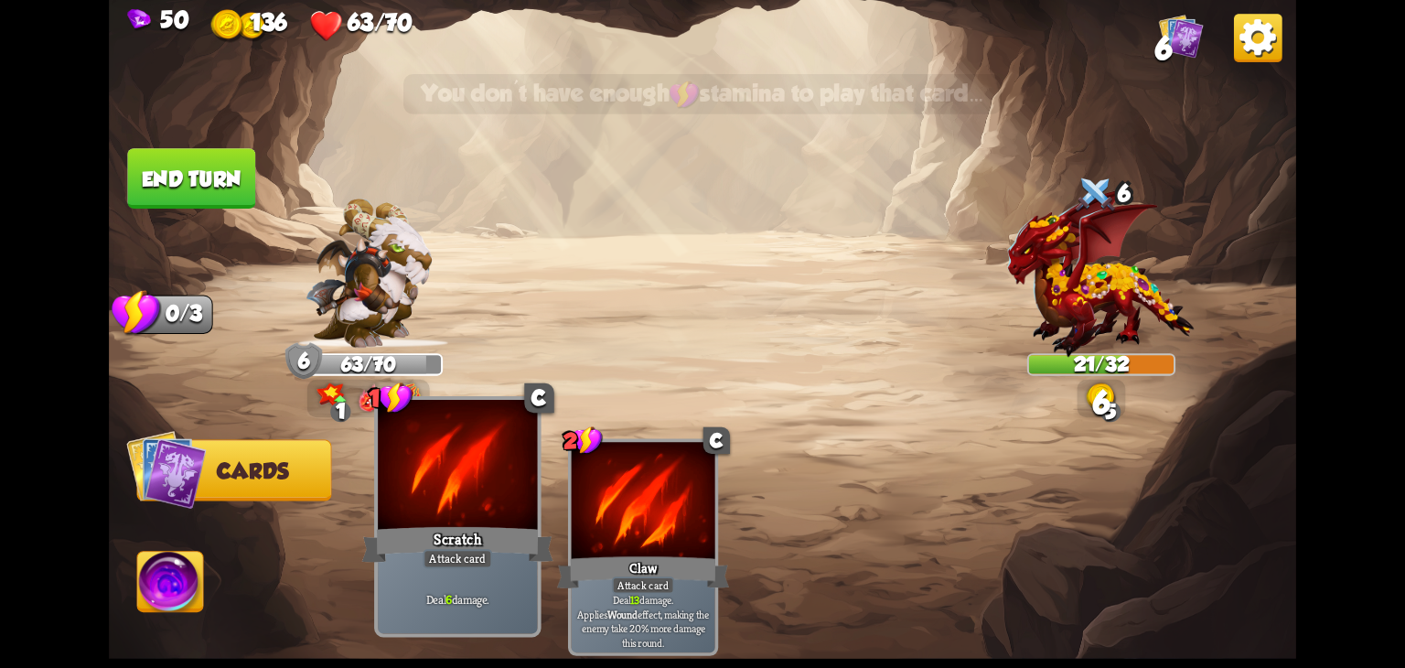
click at [418, 564] on div "Scratch" at bounding box center [457, 544] width 191 height 43
click at [502, 546] on div "Scratch" at bounding box center [457, 544] width 191 height 43
click at [458, 519] on div at bounding box center [457, 467] width 159 height 134
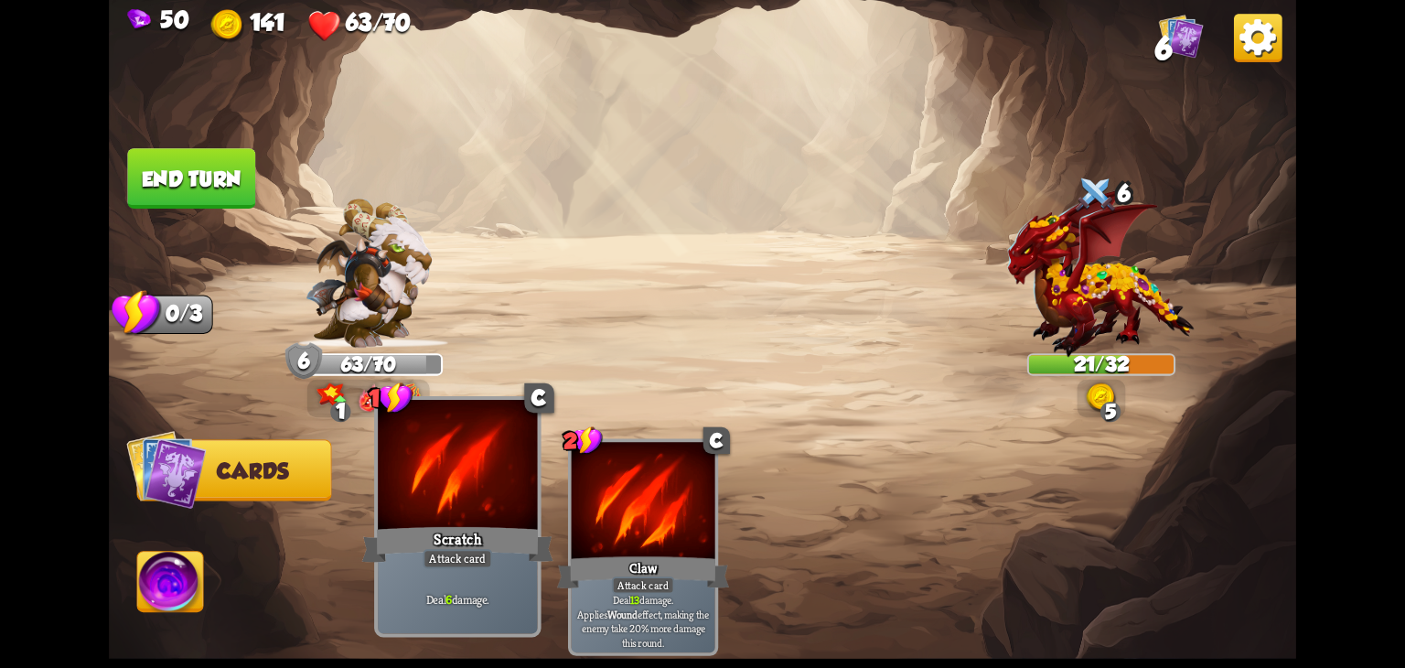
click at [458, 519] on div at bounding box center [457, 467] width 159 height 134
click at [476, 532] on div "Scratch" at bounding box center [457, 544] width 191 height 43
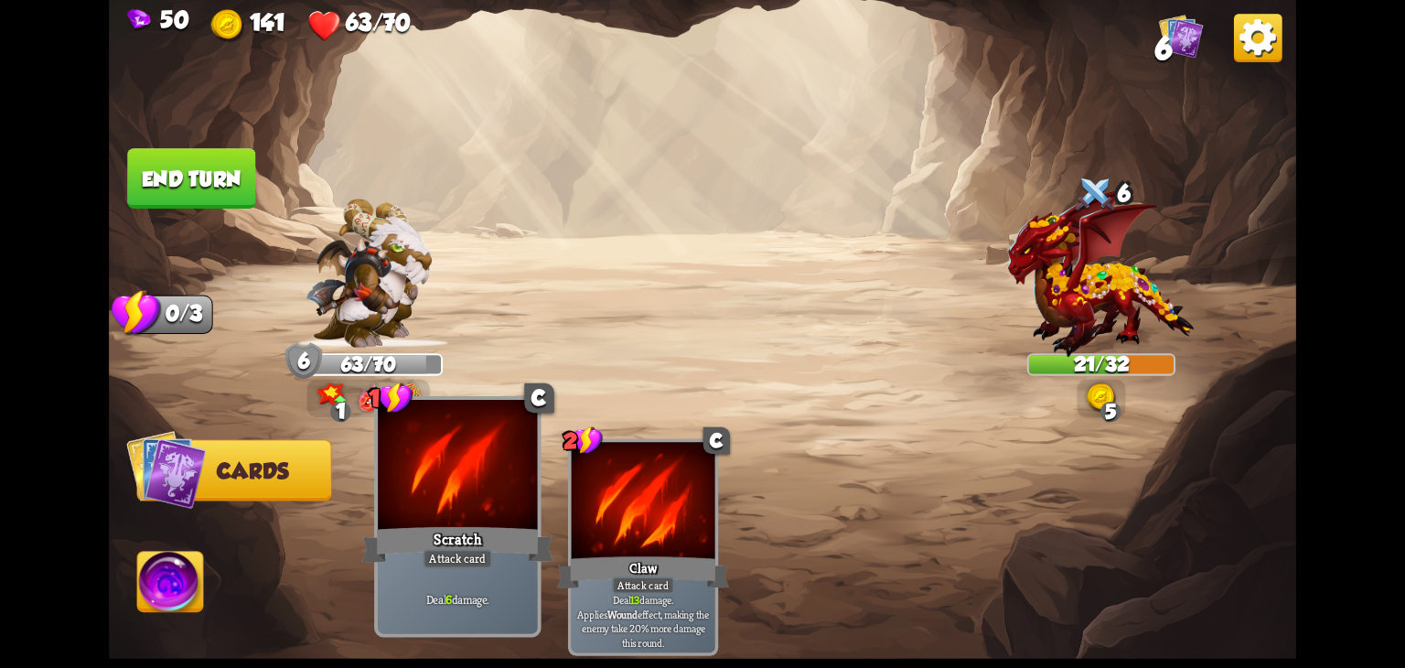
click at [476, 532] on div "Scratch" at bounding box center [457, 544] width 191 height 43
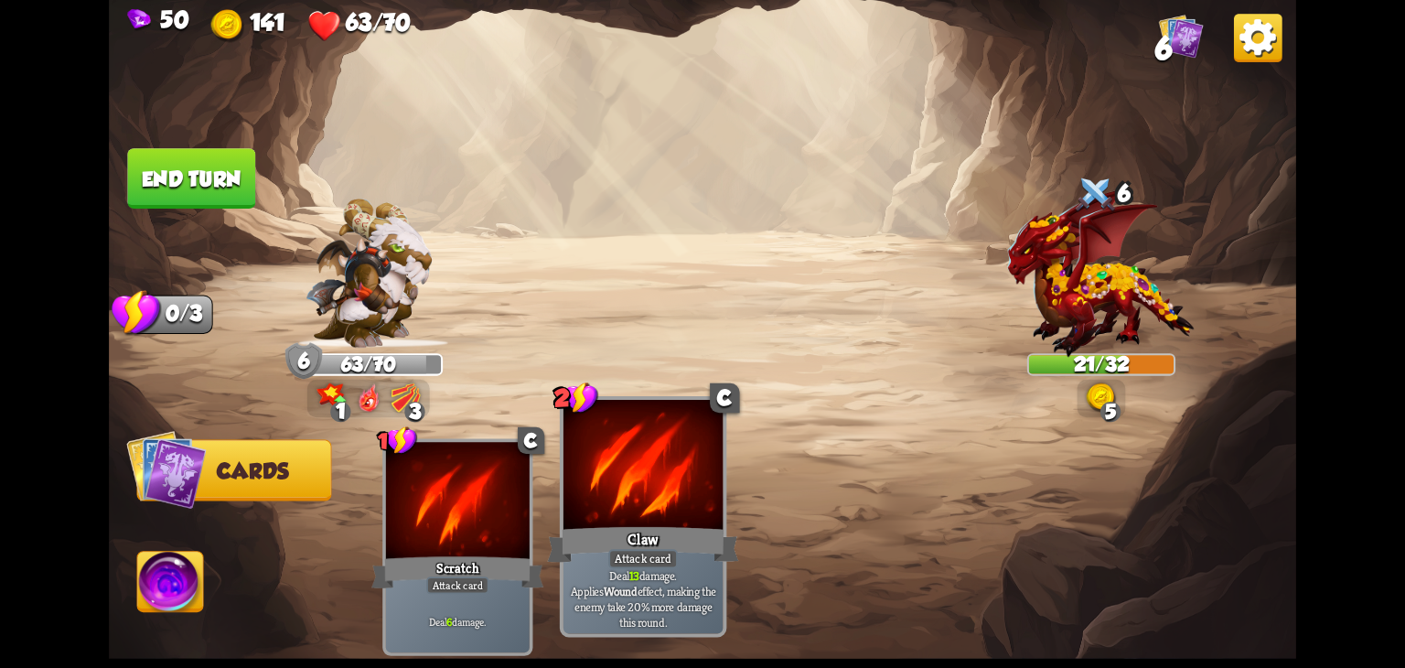
click at [641, 554] on div "Attack card" at bounding box center [643, 558] width 70 height 19
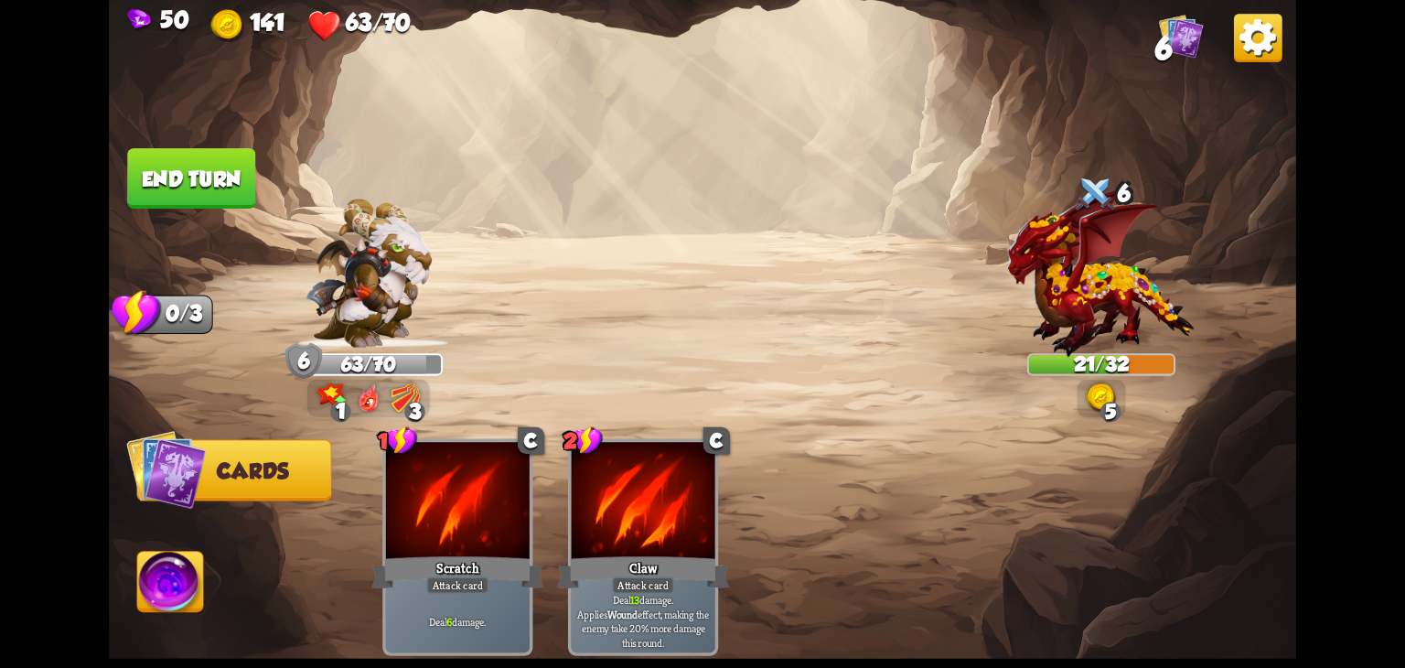
click at [190, 176] on button "End turn" at bounding box center [191, 178] width 128 height 60
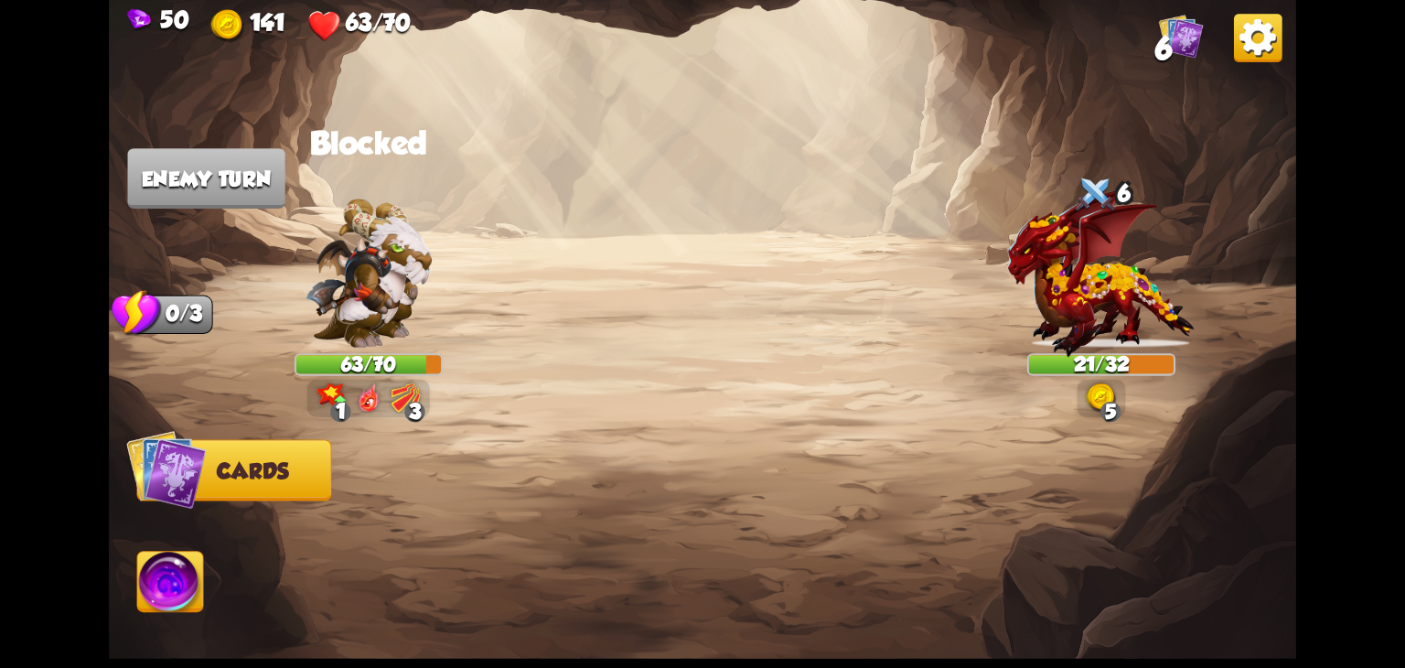
click at [1262, 49] on img at bounding box center [1258, 38] width 48 height 48
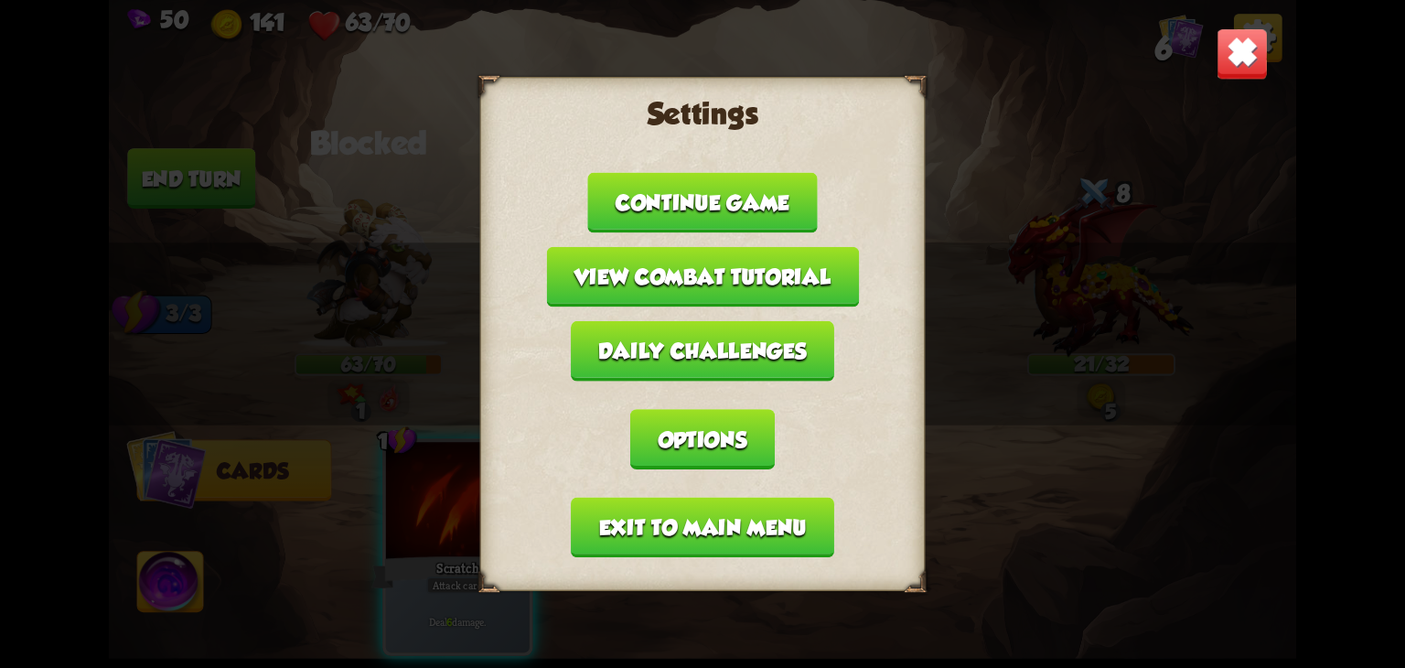
click at [739, 525] on button "Exit to main menu" at bounding box center [702, 527] width 263 height 60
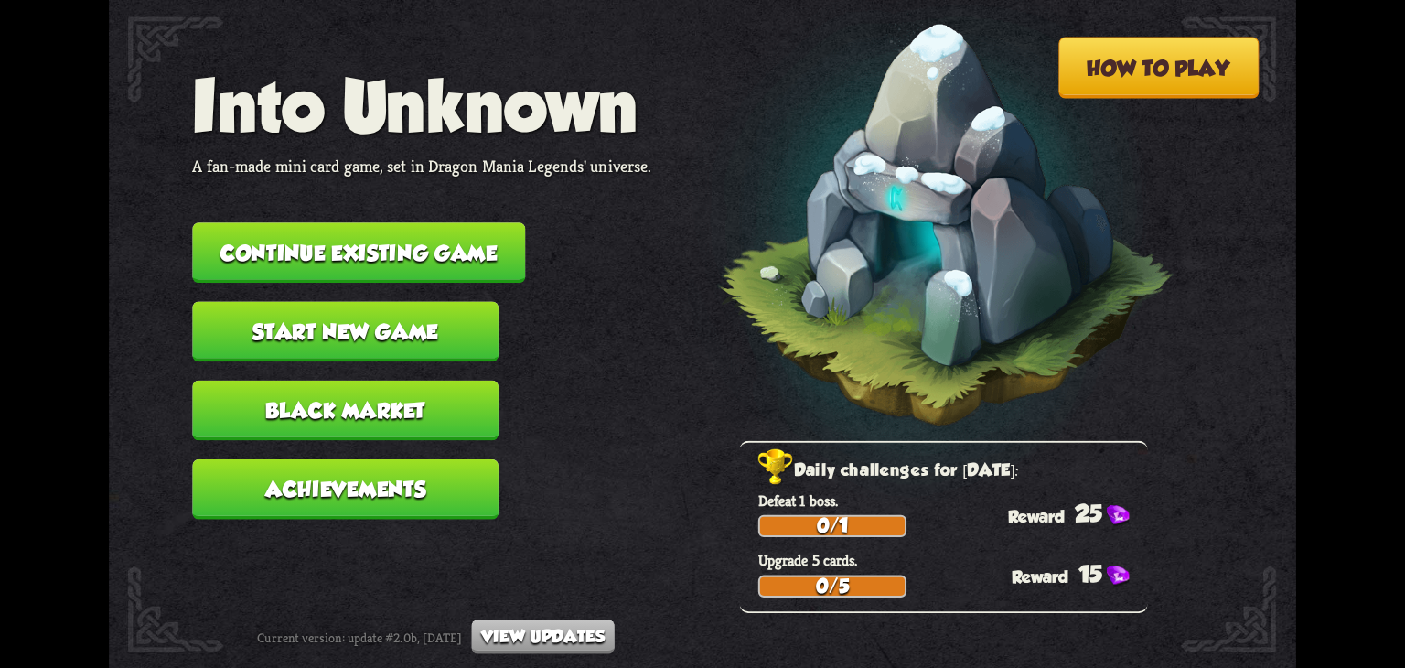
click at [383, 471] on button "Achievements" at bounding box center [345, 489] width 306 height 60
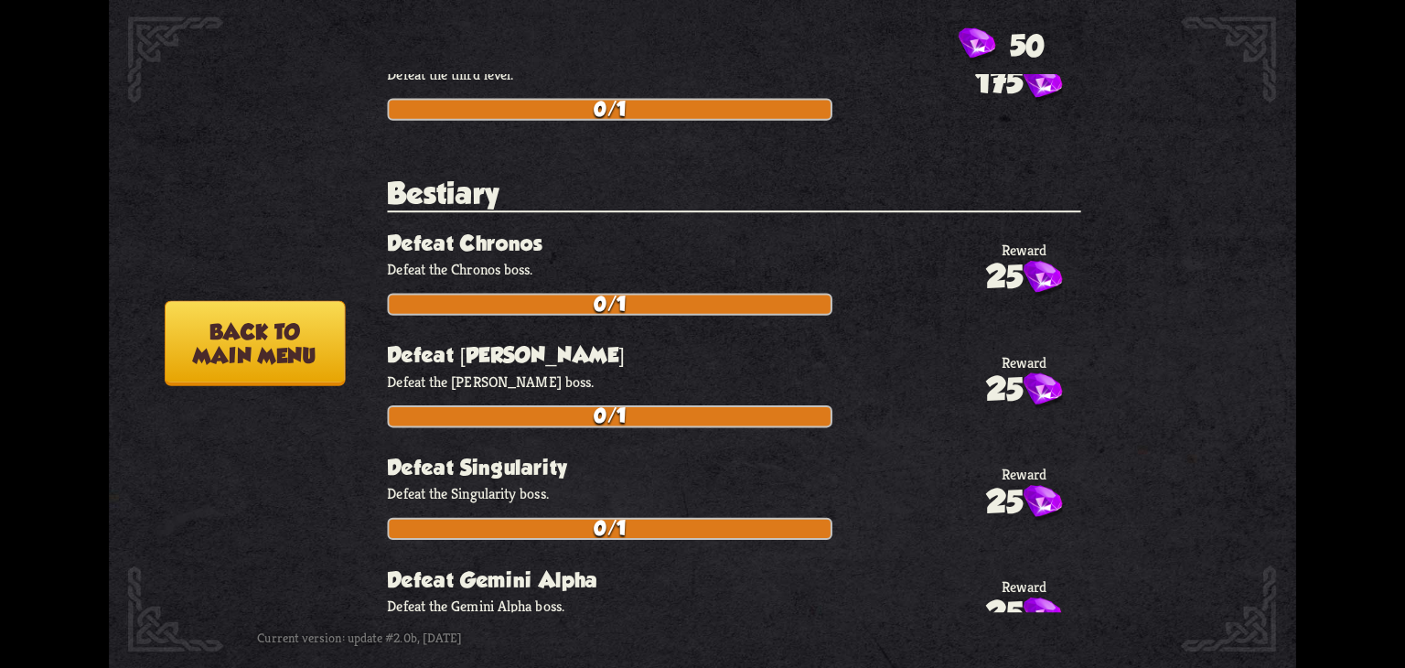
scroll to position [1603, 0]
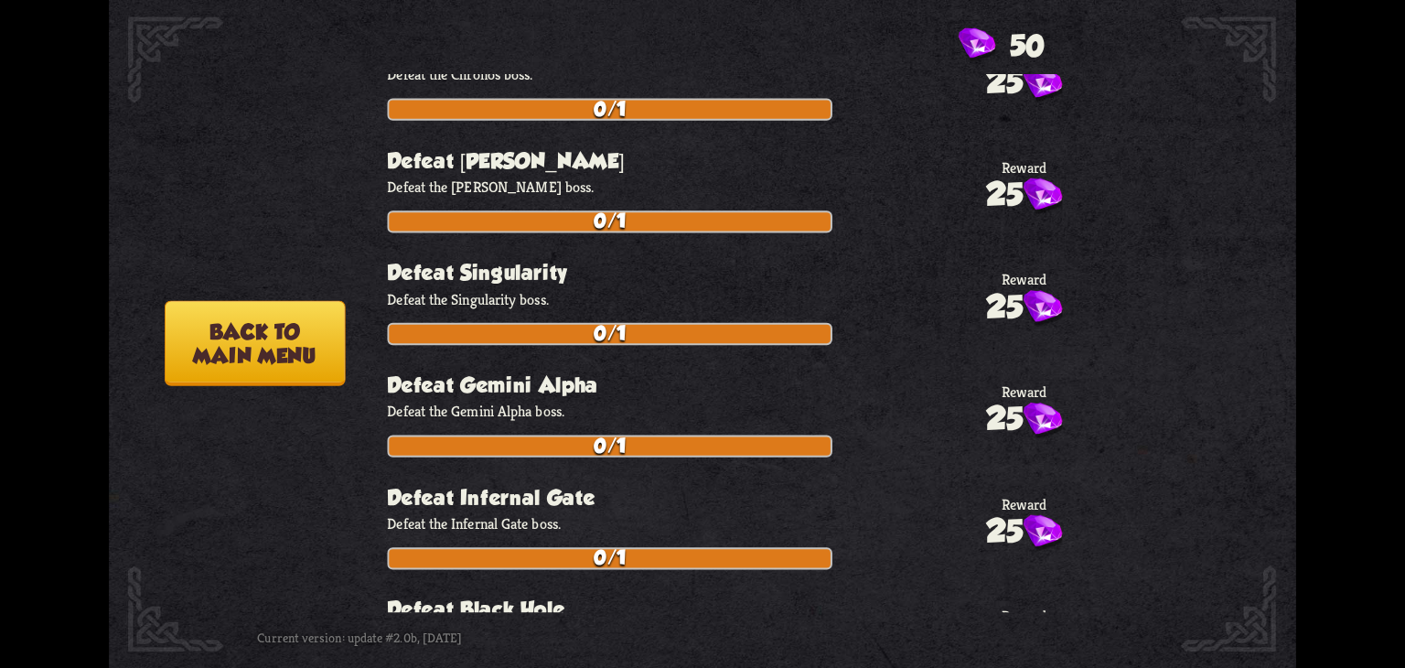
click at [314, 371] on button "Back to main menu" at bounding box center [255, 342] width 180 height 85
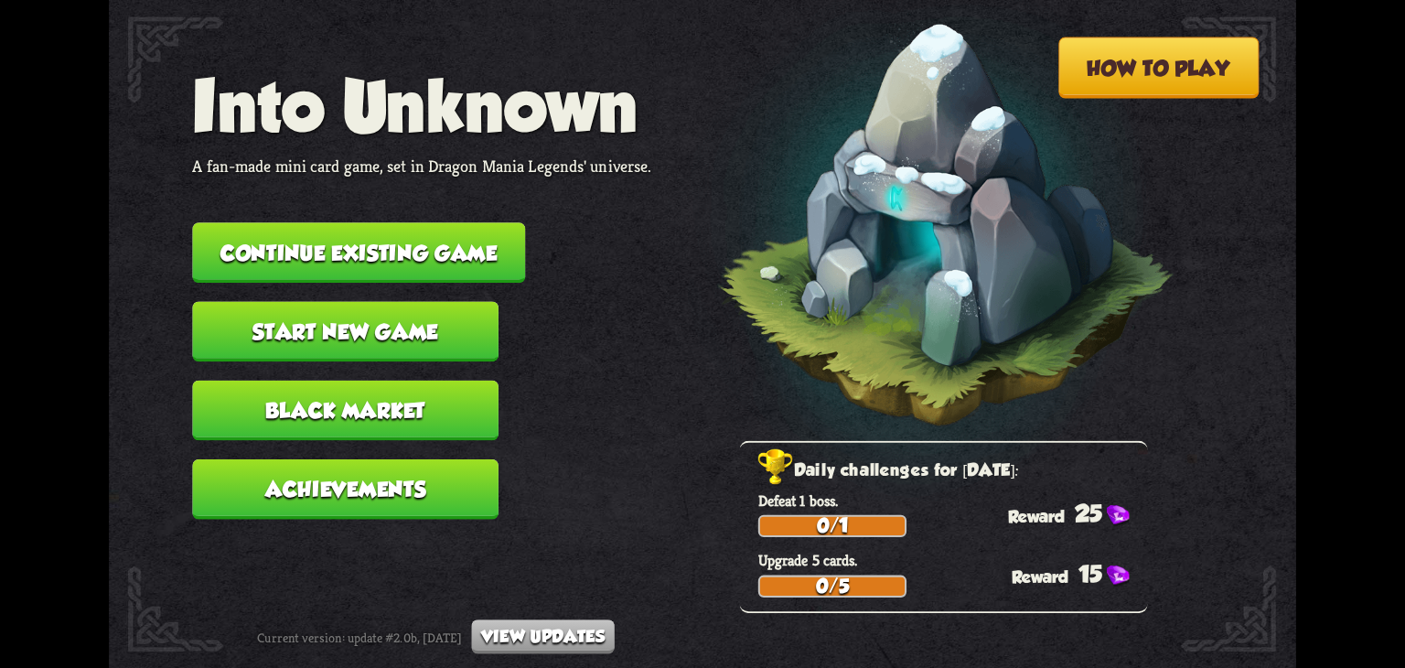
click at [380, 419] on button "Black Market" at bounding box center [345, 411] width 306 height 60
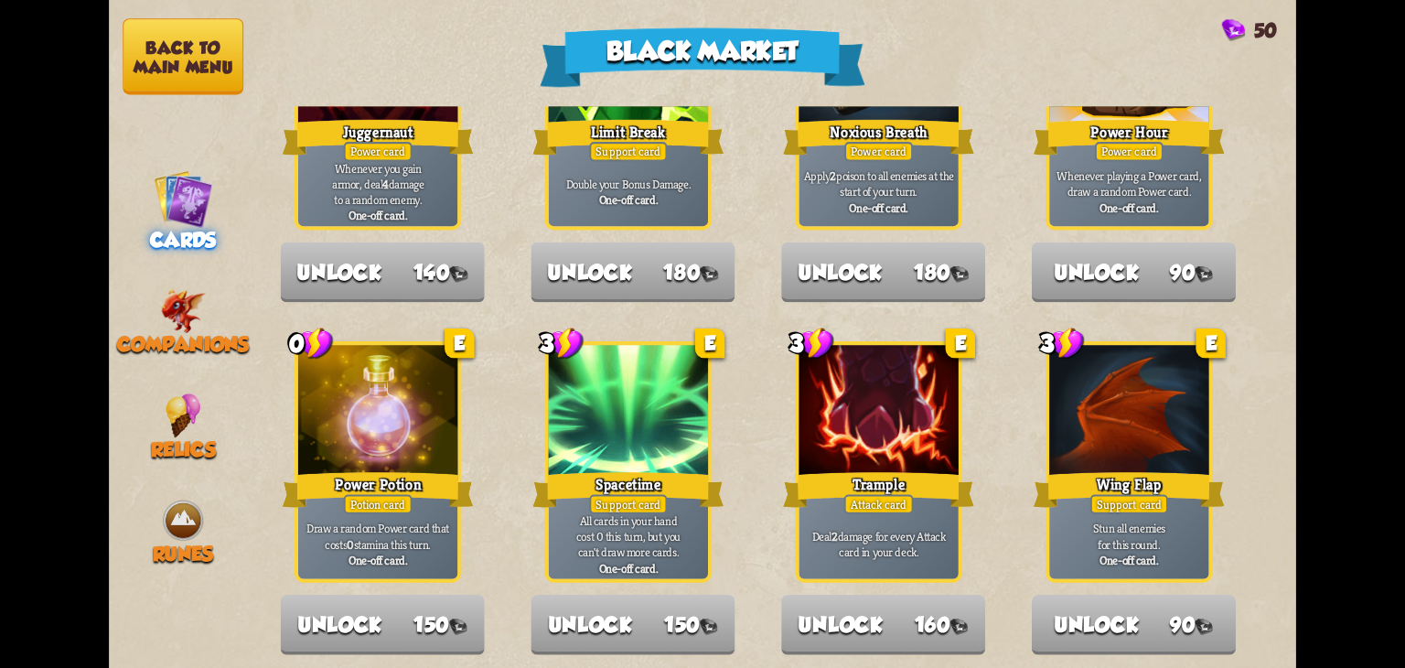
scroll to position [1903, 0]
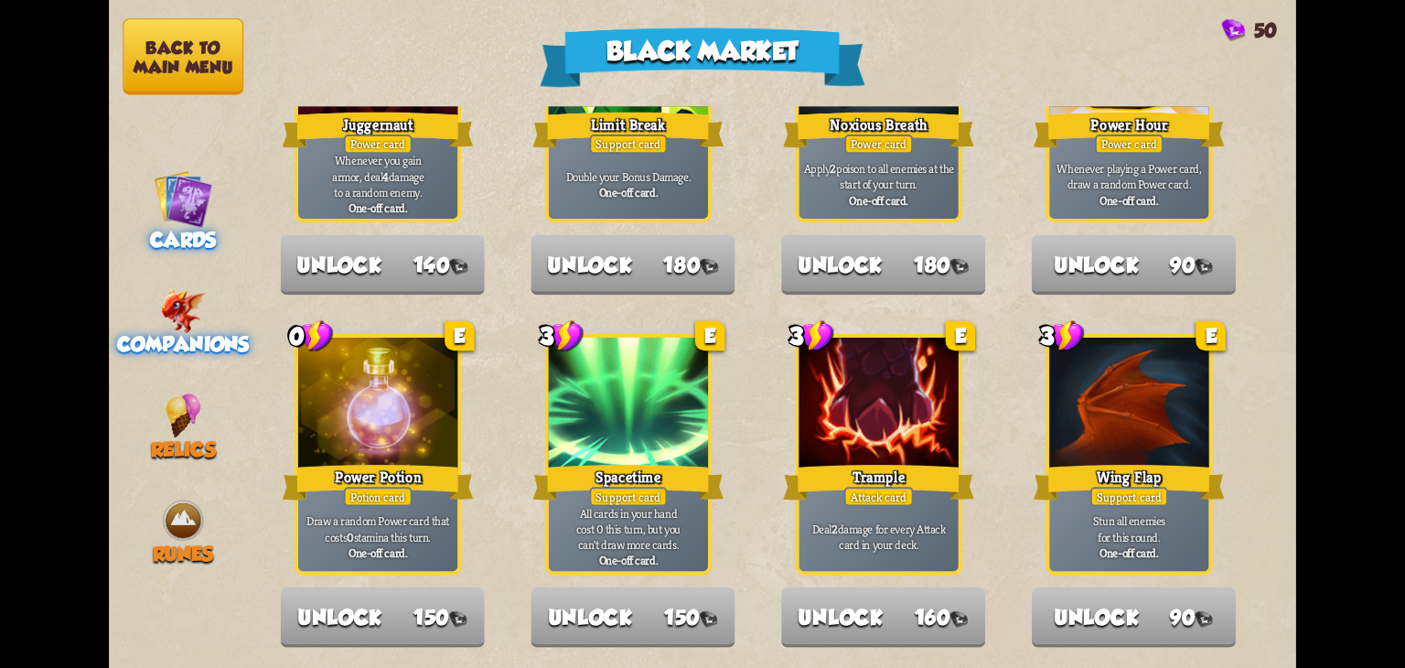
click at [185, 341] on span "Companions" at bounding box center [183, 344] width 132 height 23
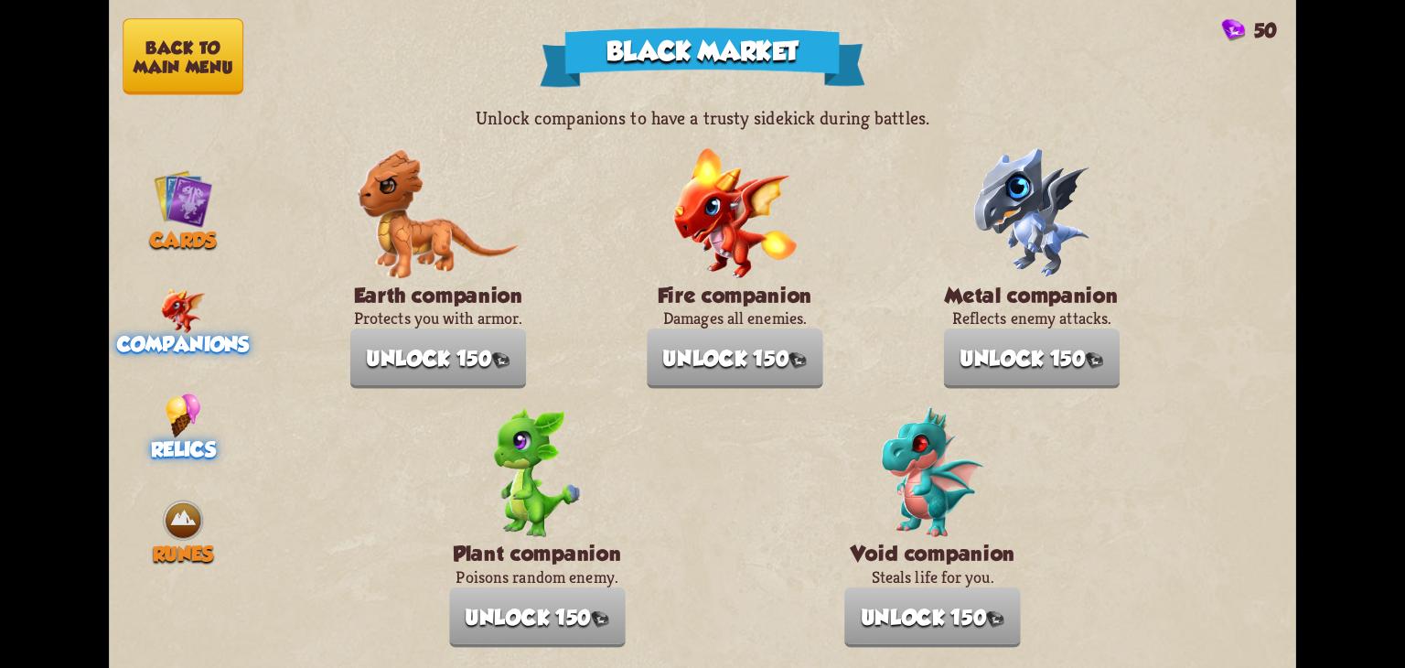
click at [188, 412] on img at bounding box center [184, 415] width 36 height 45
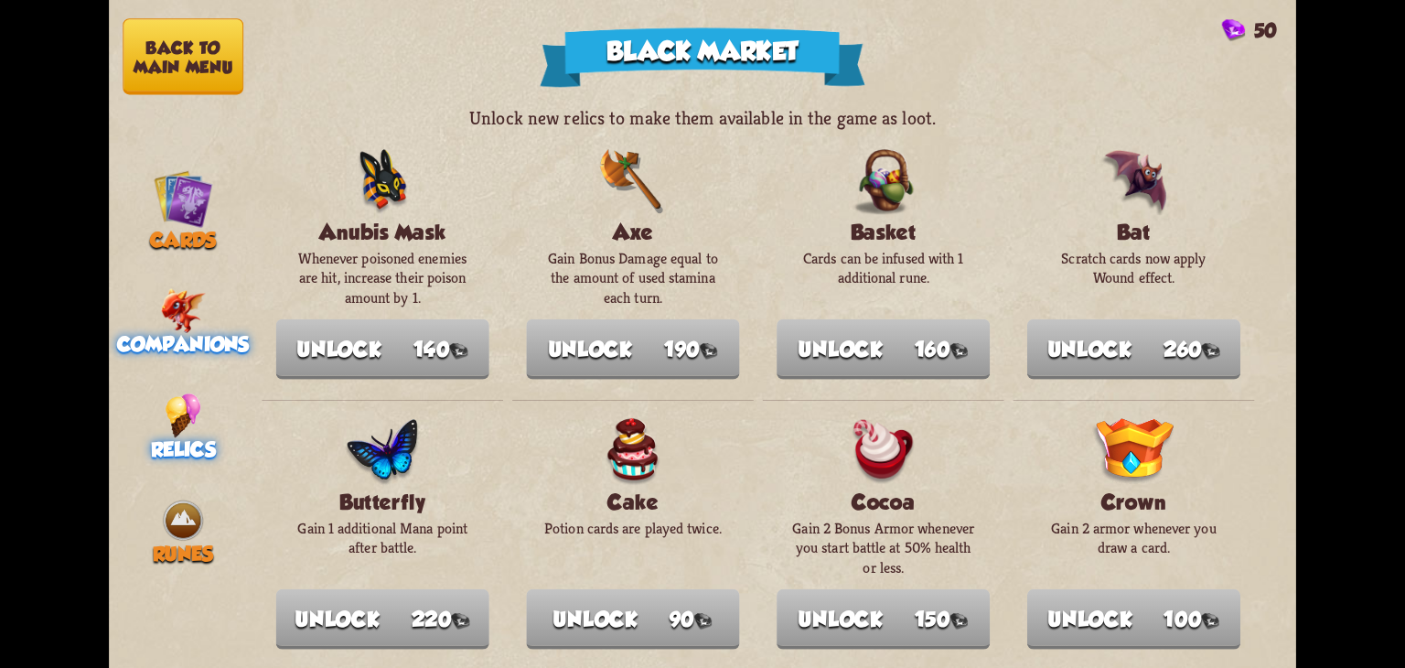
click at [195, 315] on img at bounding box center [183, 310] width 46 height 45
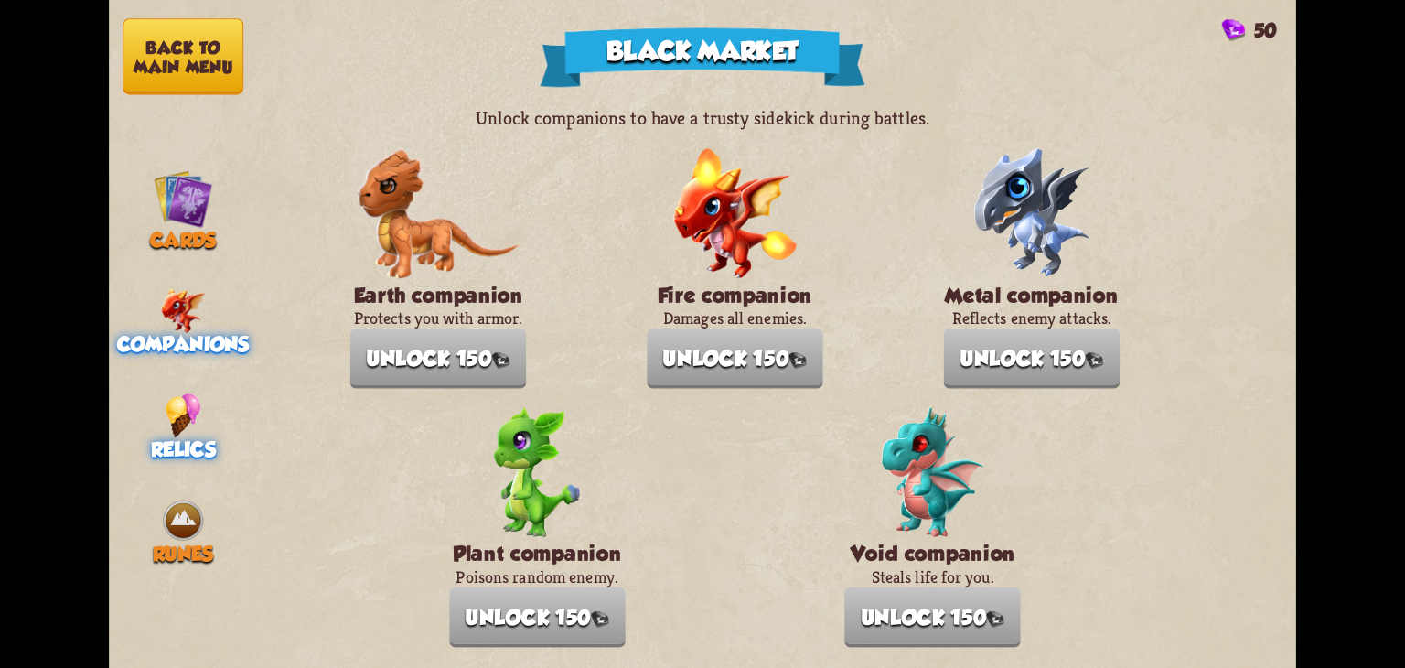
click at [191, 444] on span "Relics" at bounding box center [183, 449] width 65 height 23
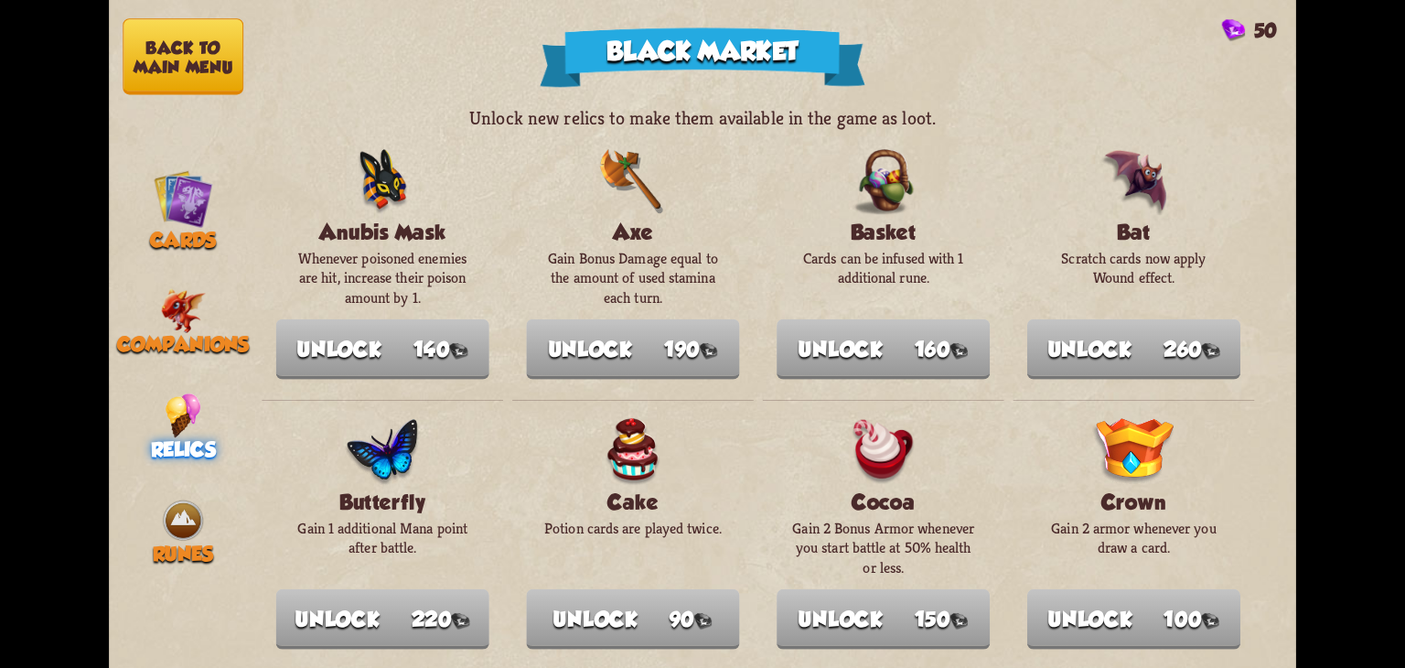
click at [190, 489] on nav "Back to main menu Cards Companions Relics Runes" at bounding box center [183, 334] width 148 height 668
click at [171, 288] on img at bounding box center [183, 310] width 46 height 45
